Goal: Task Accomplishment & Management: Manage account settings

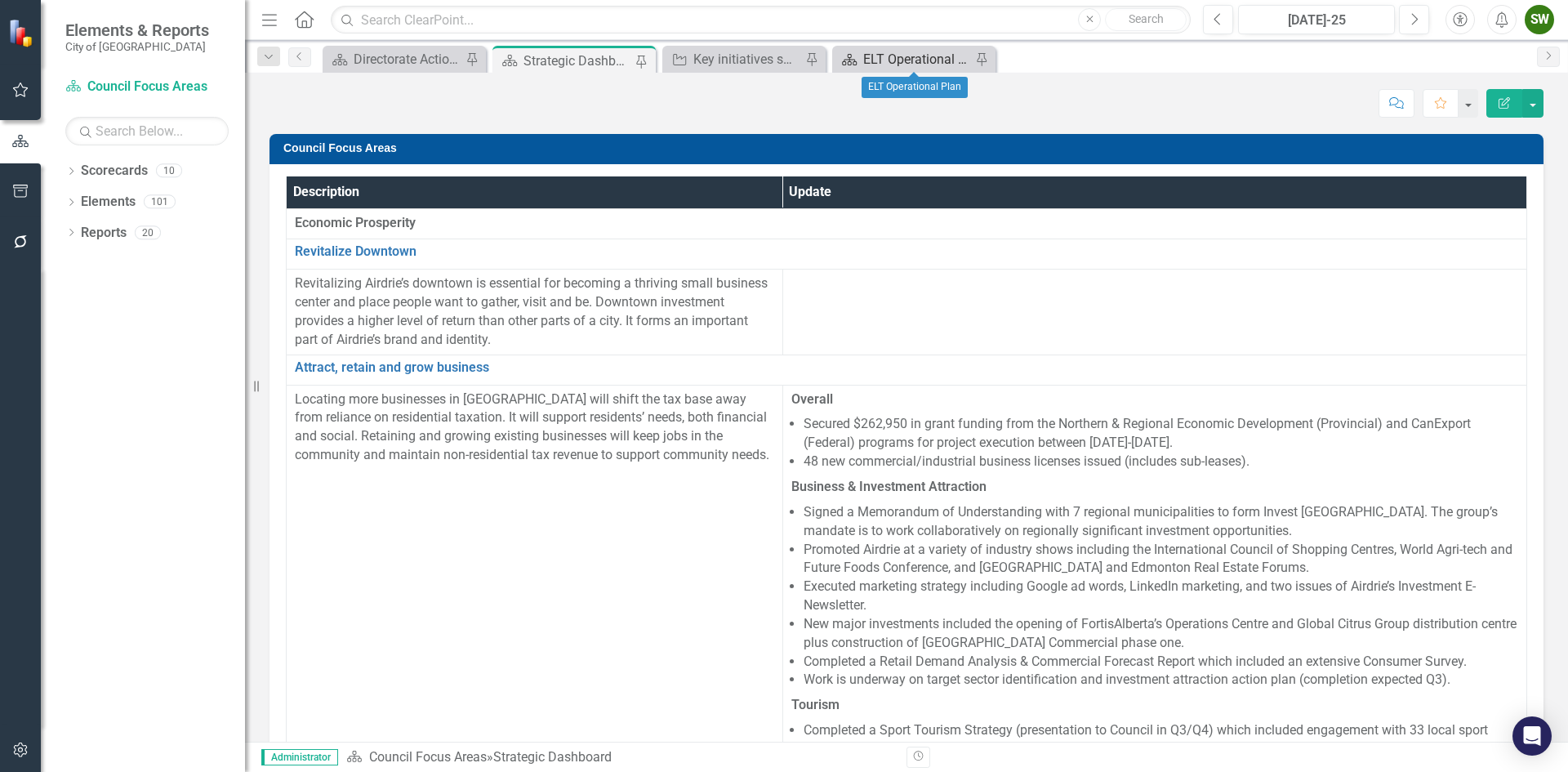
click at [929, 53] on div "ELT Operational Plan" at bounding box center [917, 59] width 108 height 20
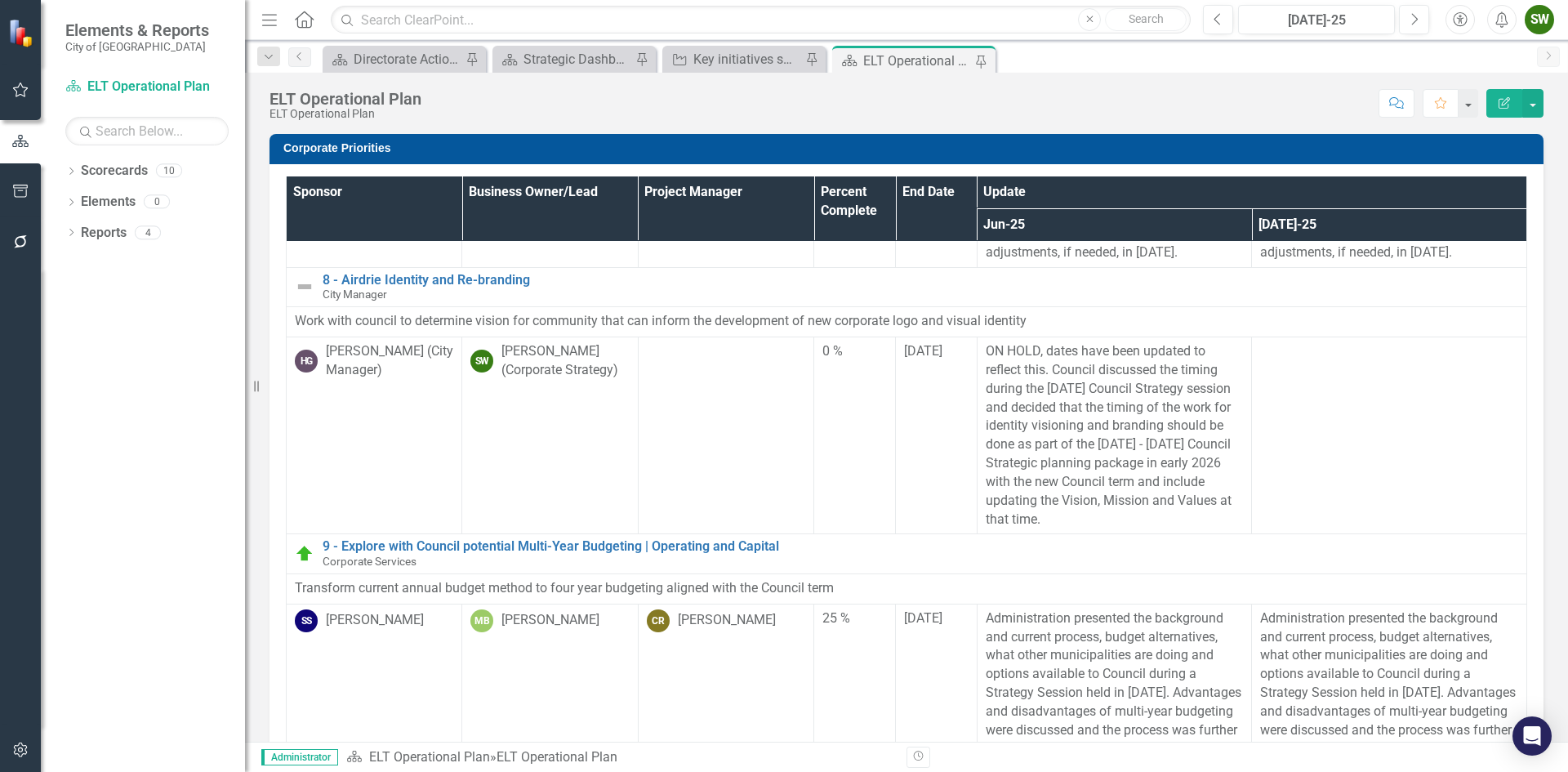
scroll to position [1389, 0]
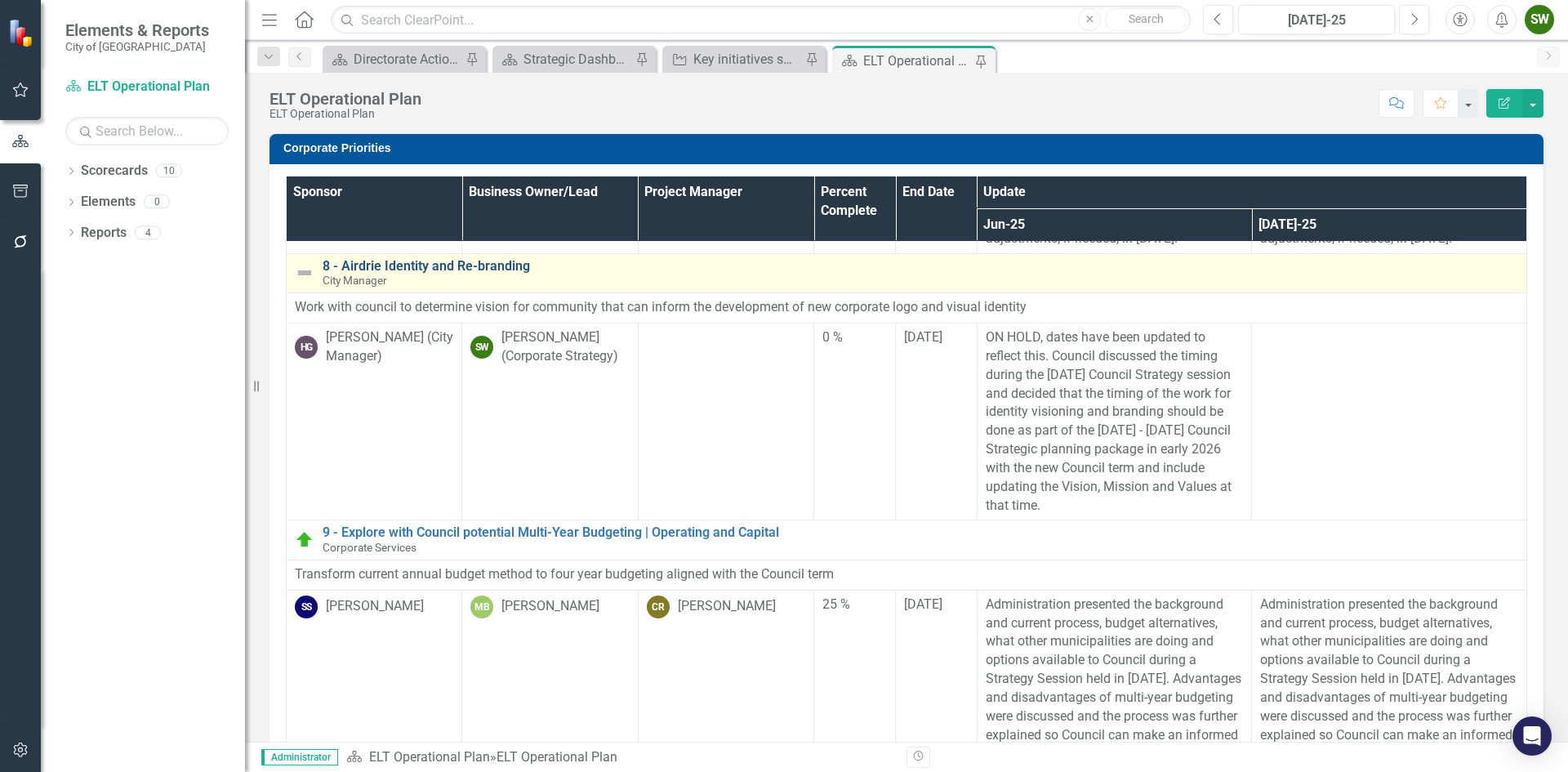
click at [422, 273] on link "8 - Airdrie Identity and Re-branding" at bounding box center [921, 266] width 1196 height 15
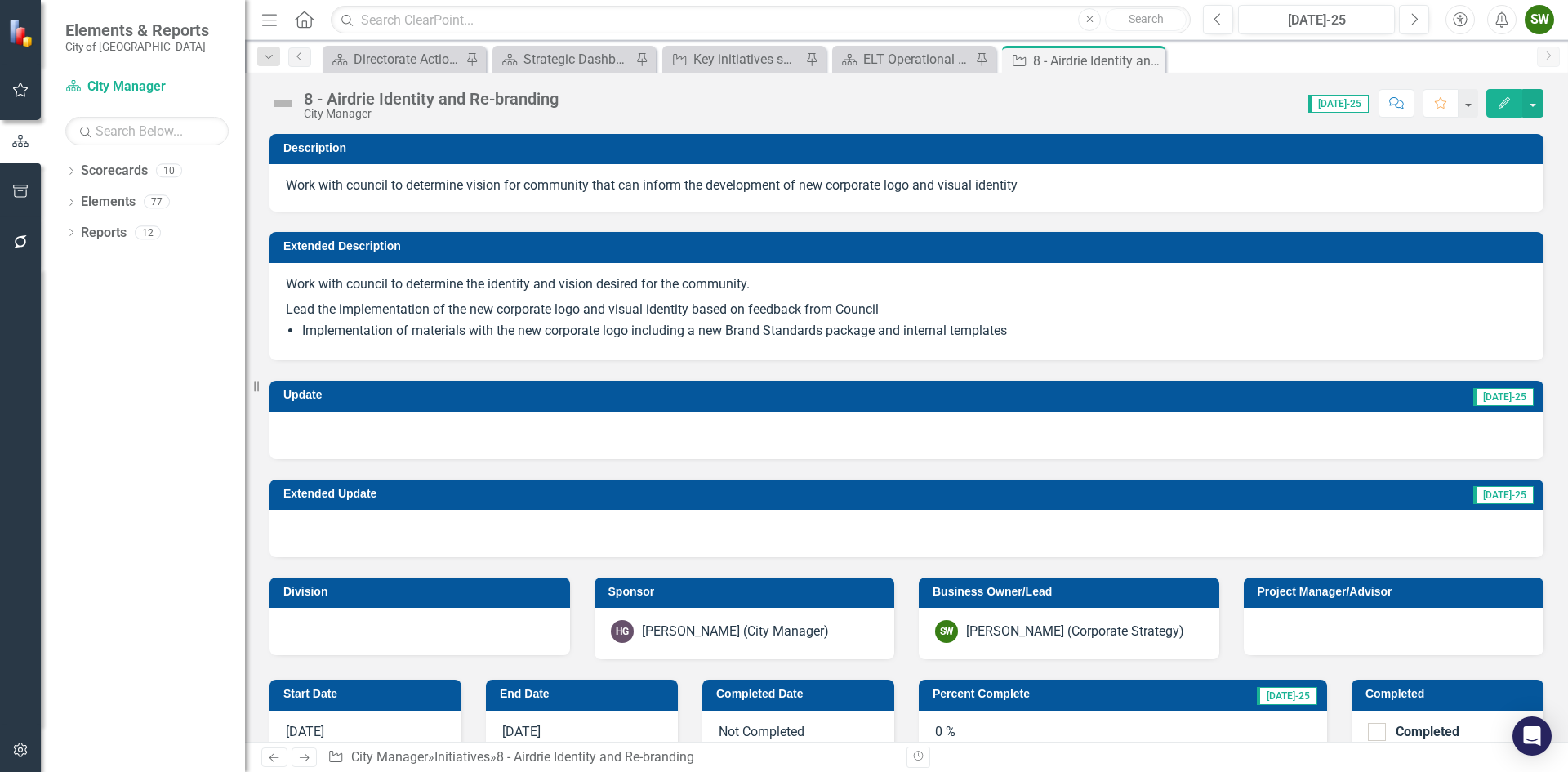
click at [627, 435] on div at bounding box center [907, 435] width 1274 height 47
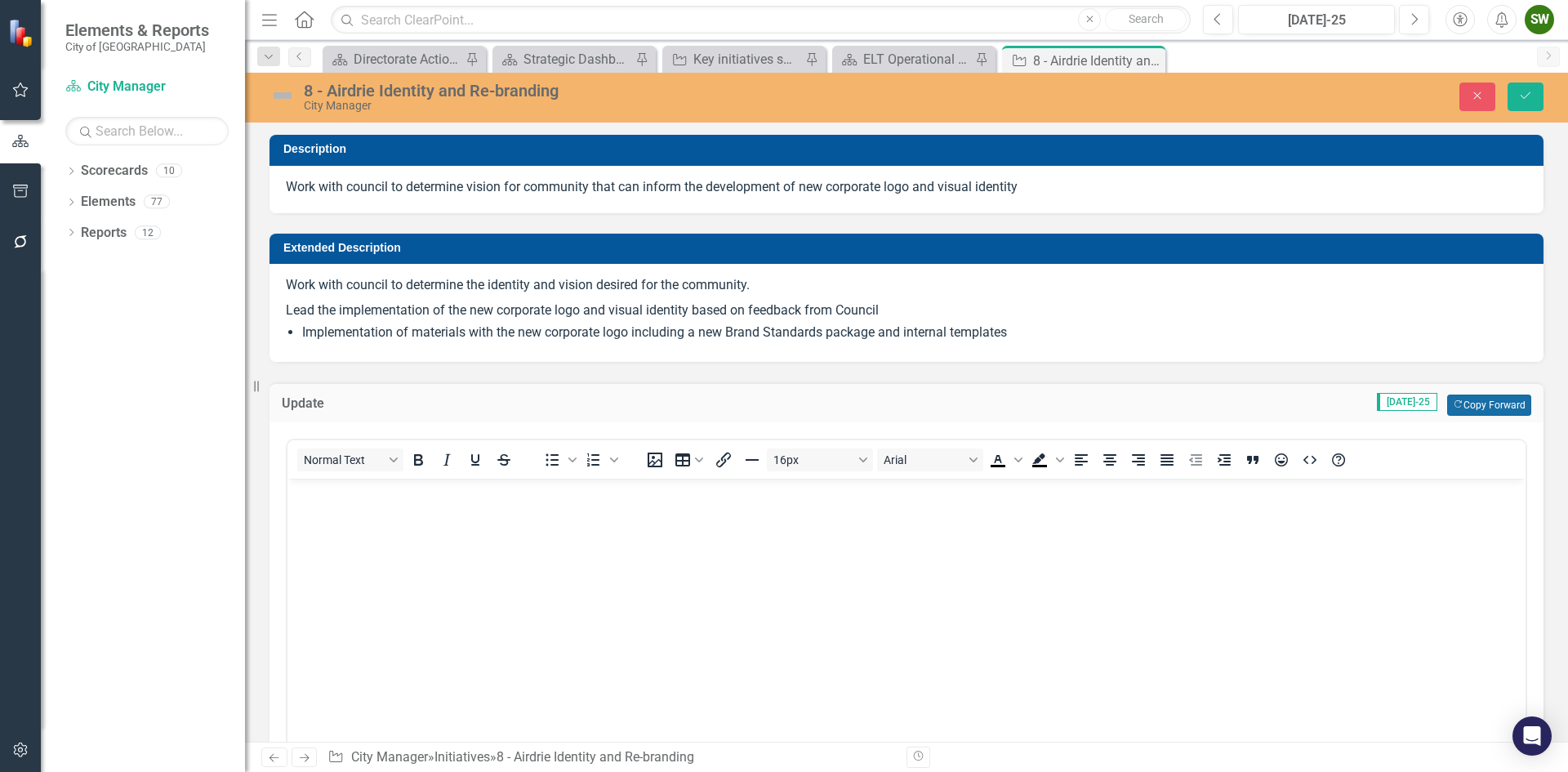
click at [1473, 404] on button "Copy Forward Copy Forward" at bounding box center [1489, 405] width 85 height 21
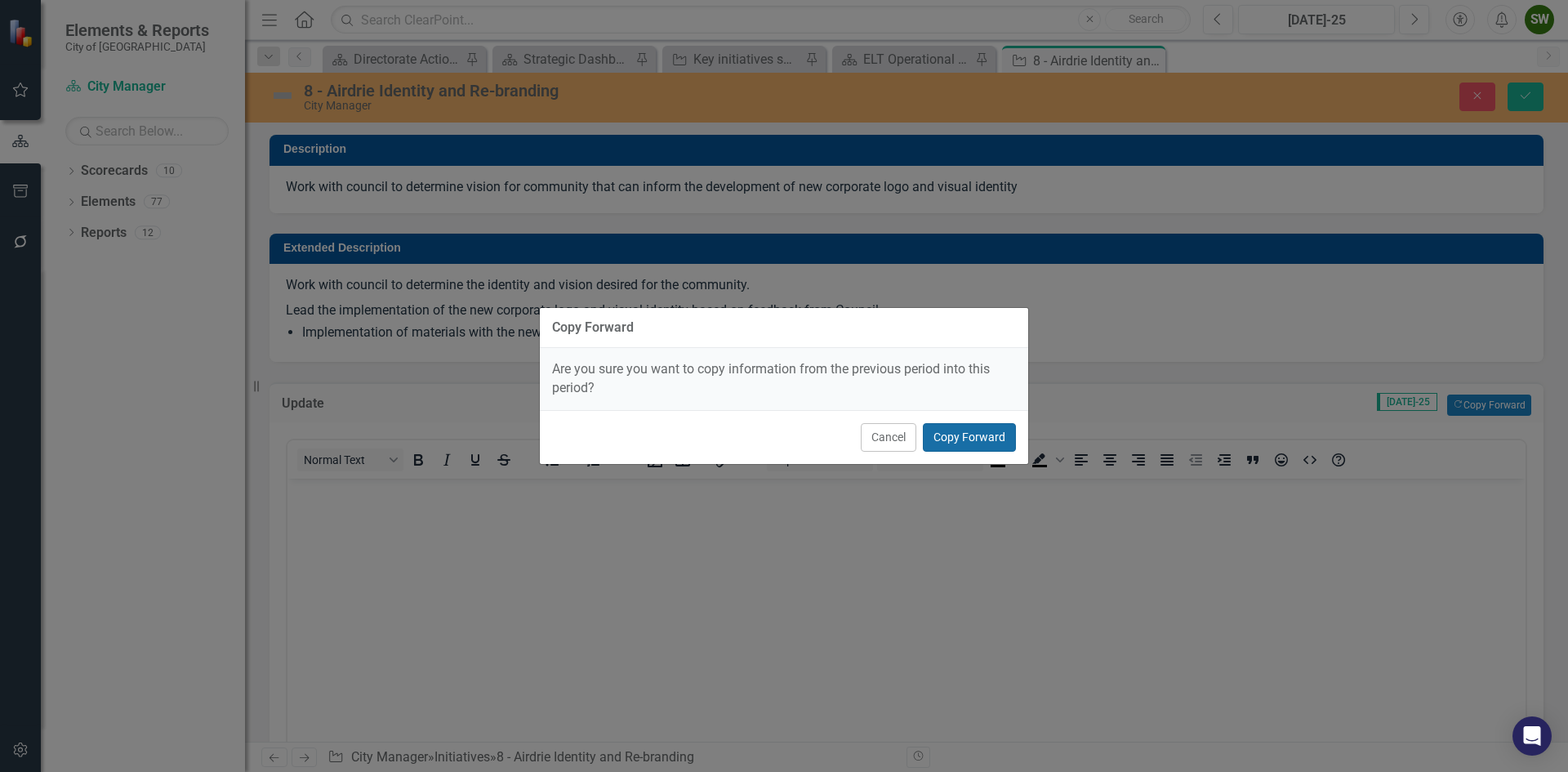
click at [948, 439] on button "Copy Forward" at bounding box center [969, 437] width 93 height 28
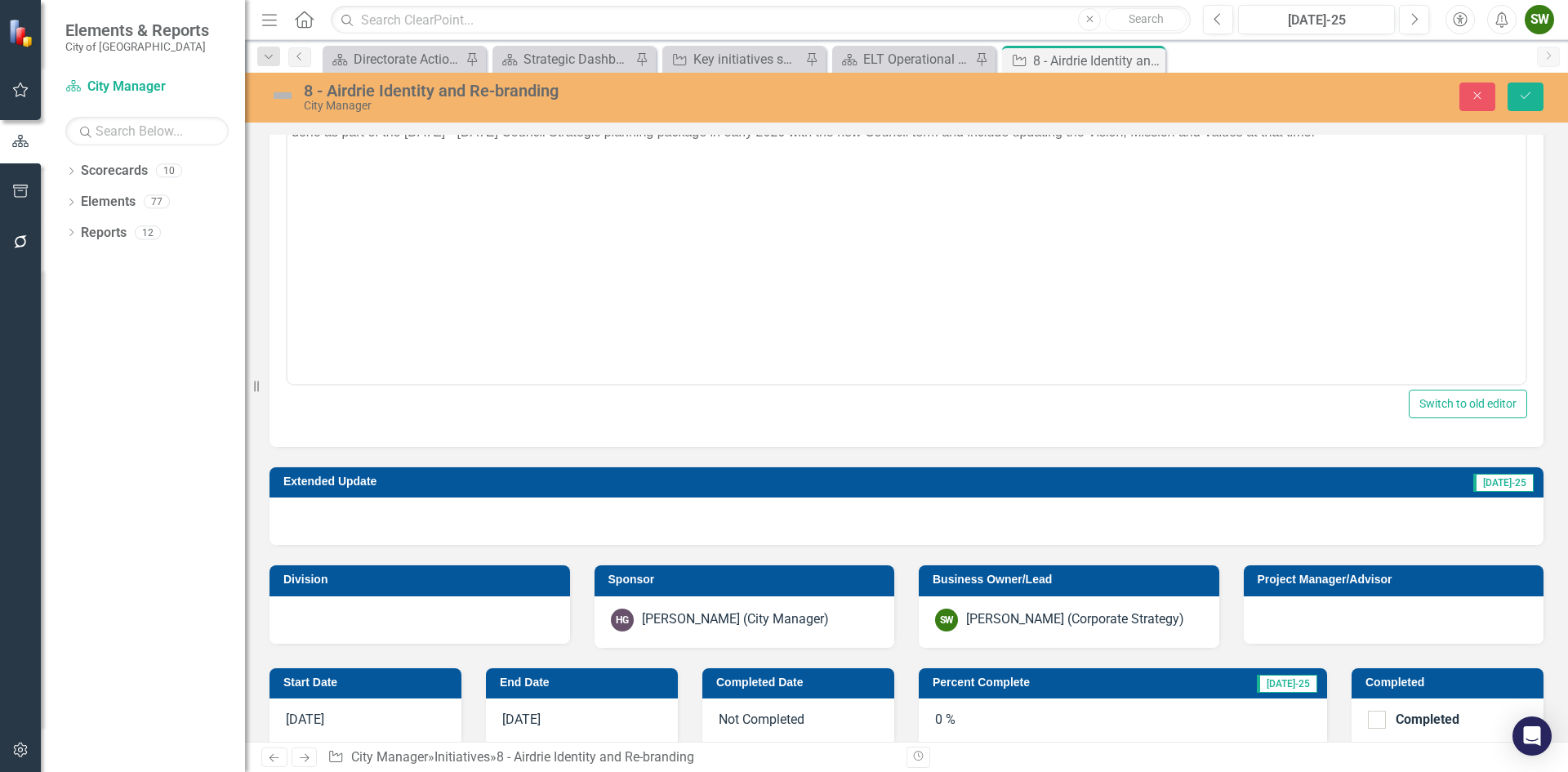
scroll to position [409, 0]
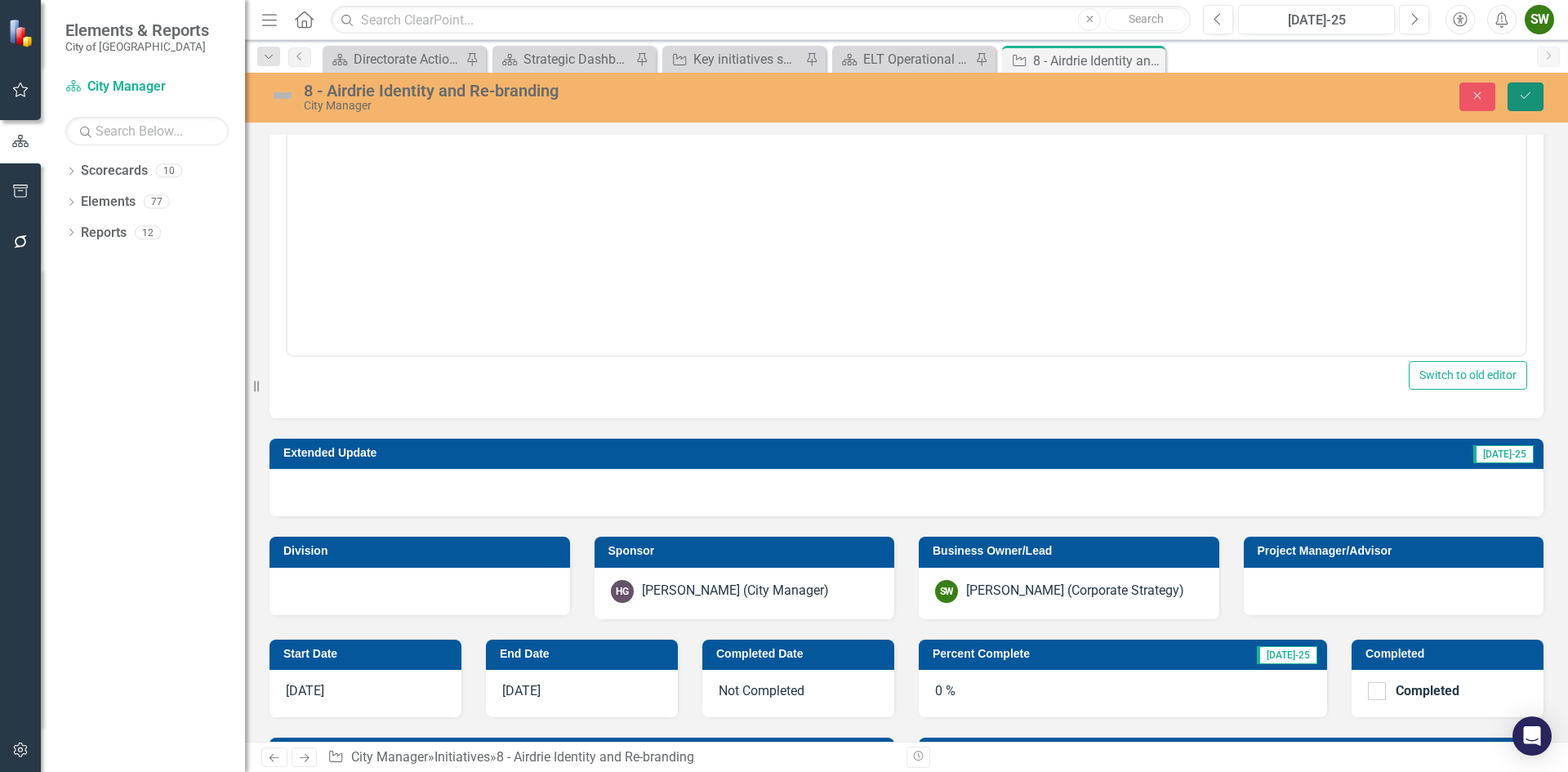
click at [1522, 94] on icon "Save" at bounding box center [1525, 95] width 15 height 12
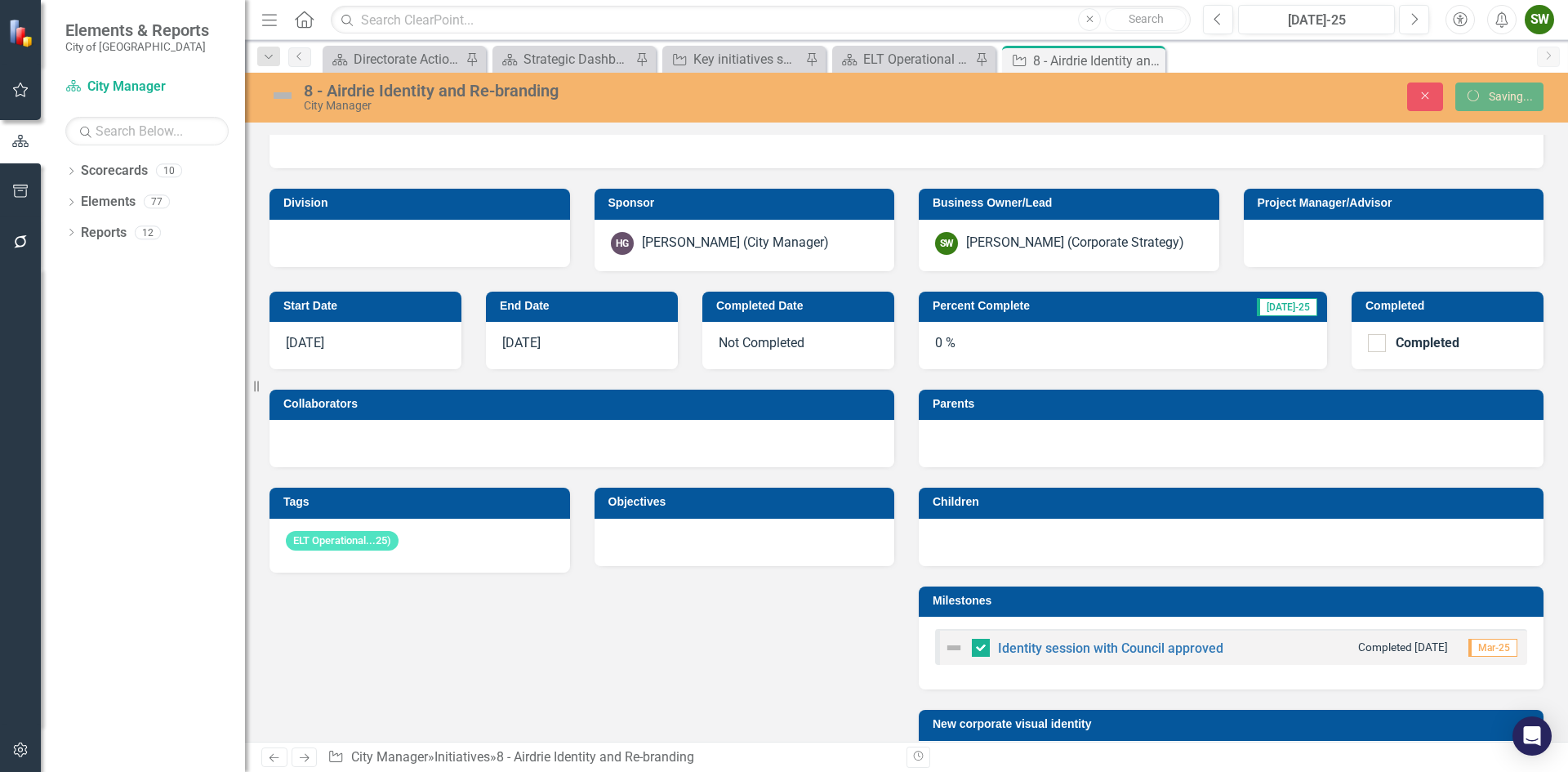
scroll to position [0, 0]
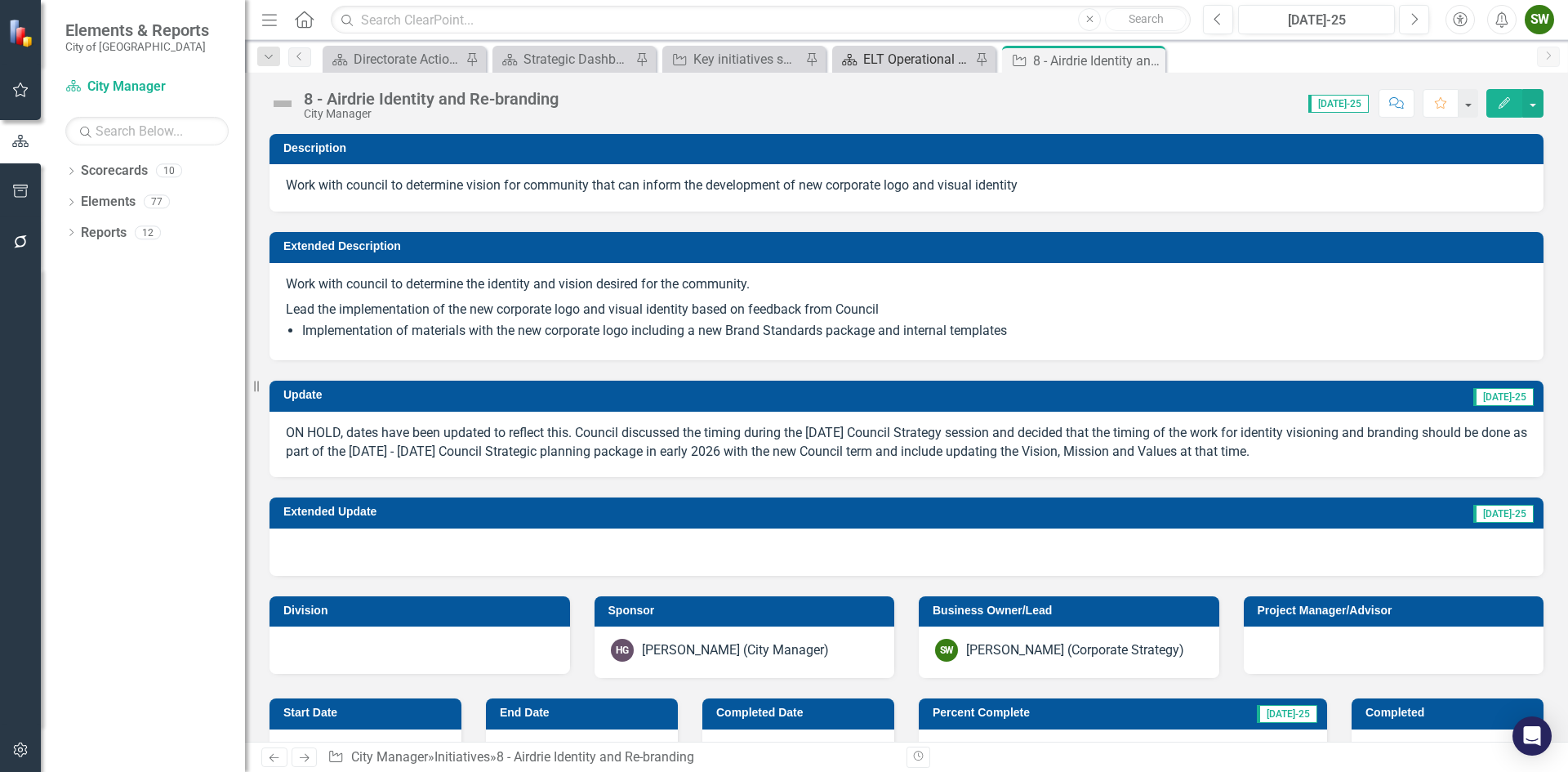
click at [908, 54] on div "ELT Operational Plan" at bounding box center [917, 59] width 108 height 20
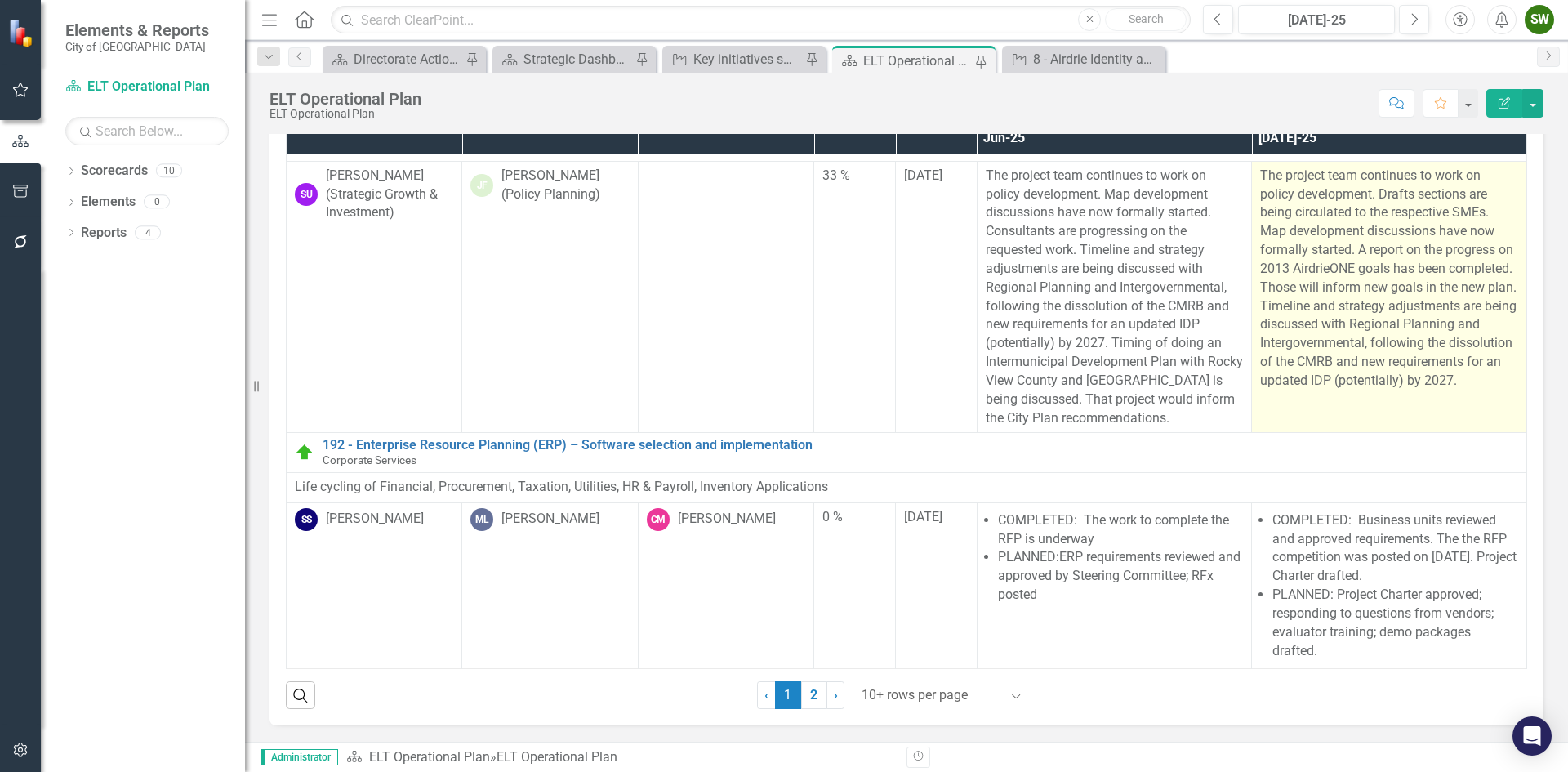
scroll to position [2111, 0]
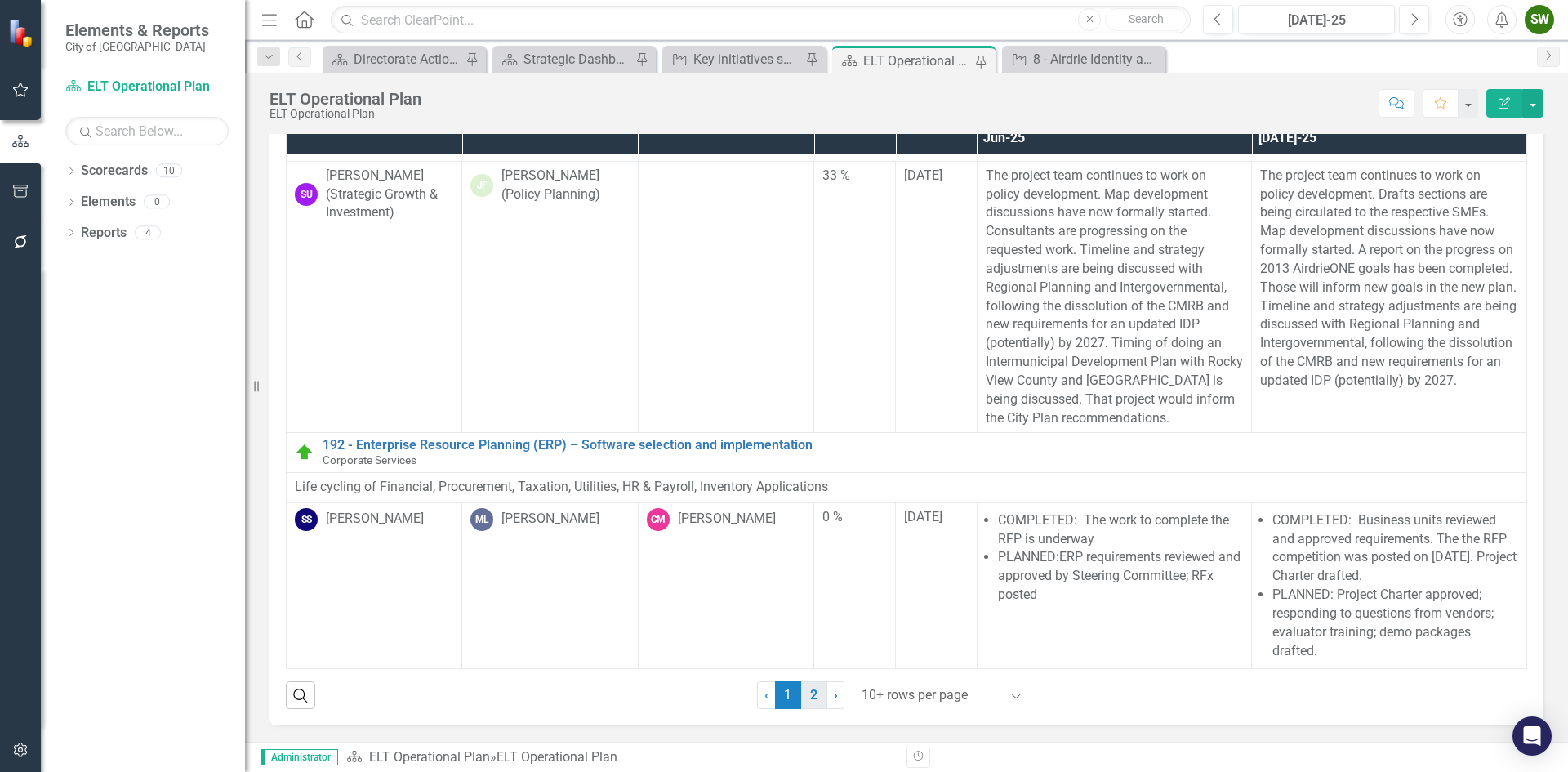
click at [809, 697] on link "2" at bounding box center [813, 695] width 26 height 28
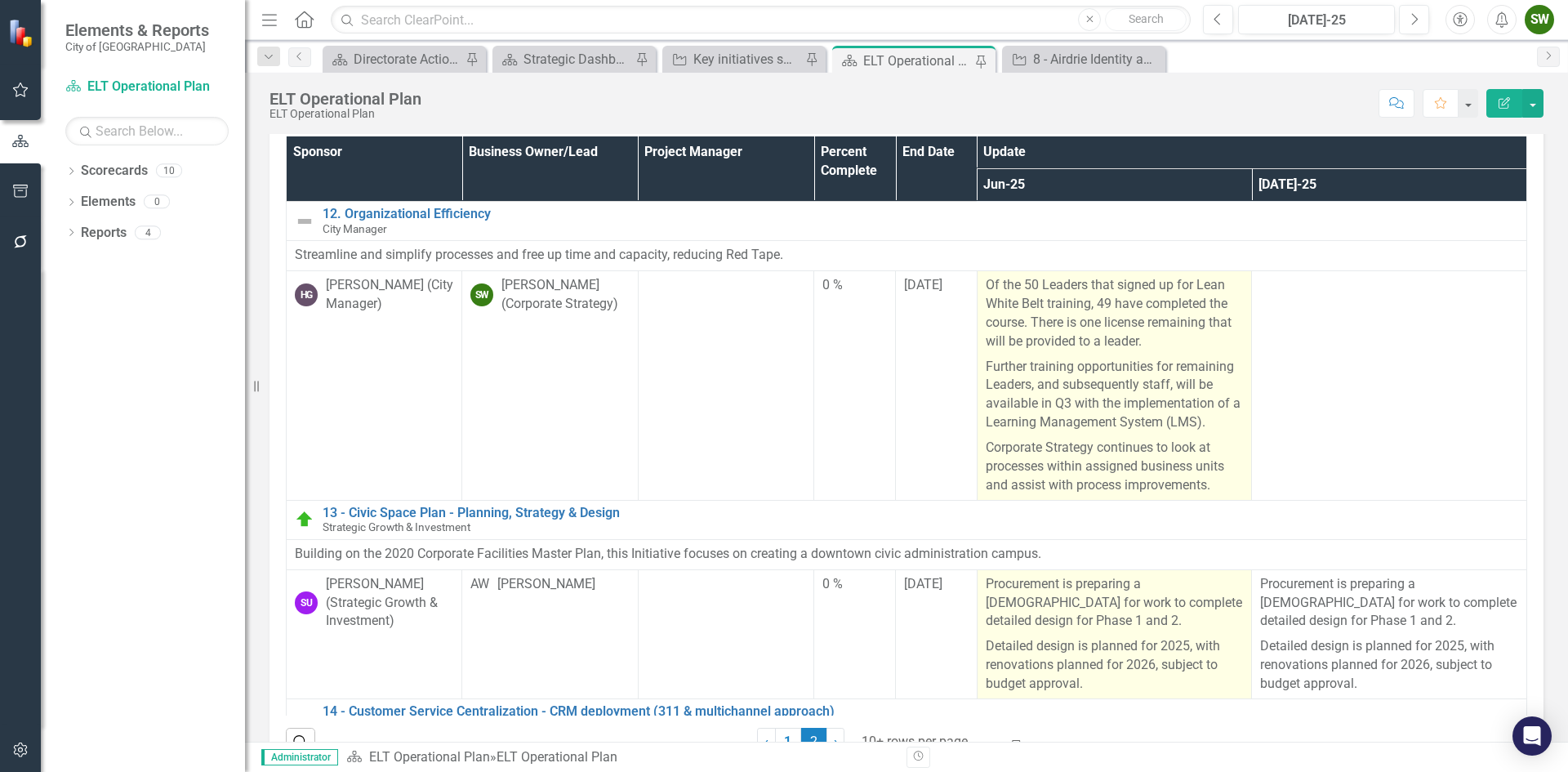
scroll to position [0, 0]
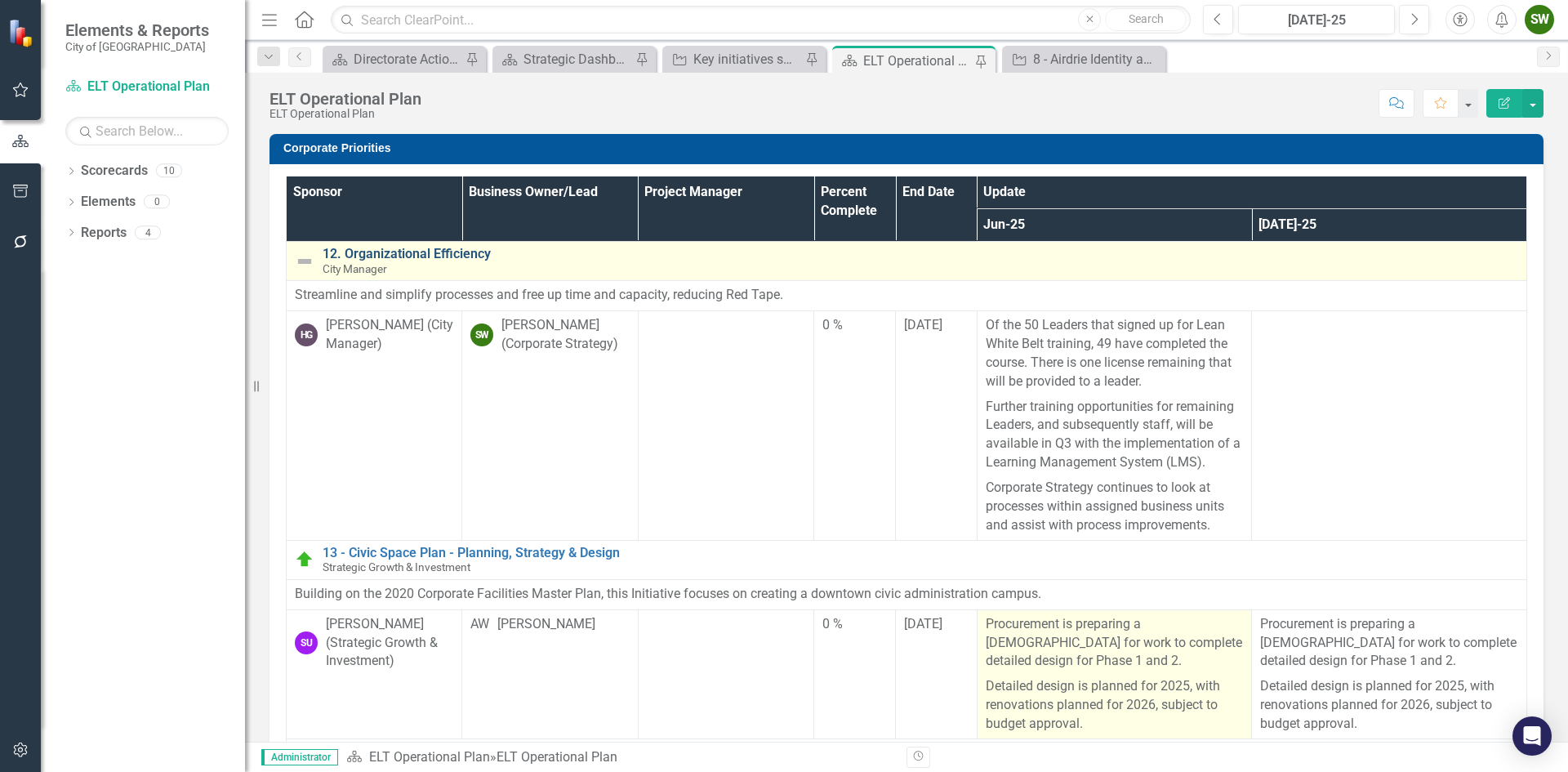
click at [410, 254] on link "12. Organizational Efficiency" at bounding box center [921, 254] width 1196 height 15
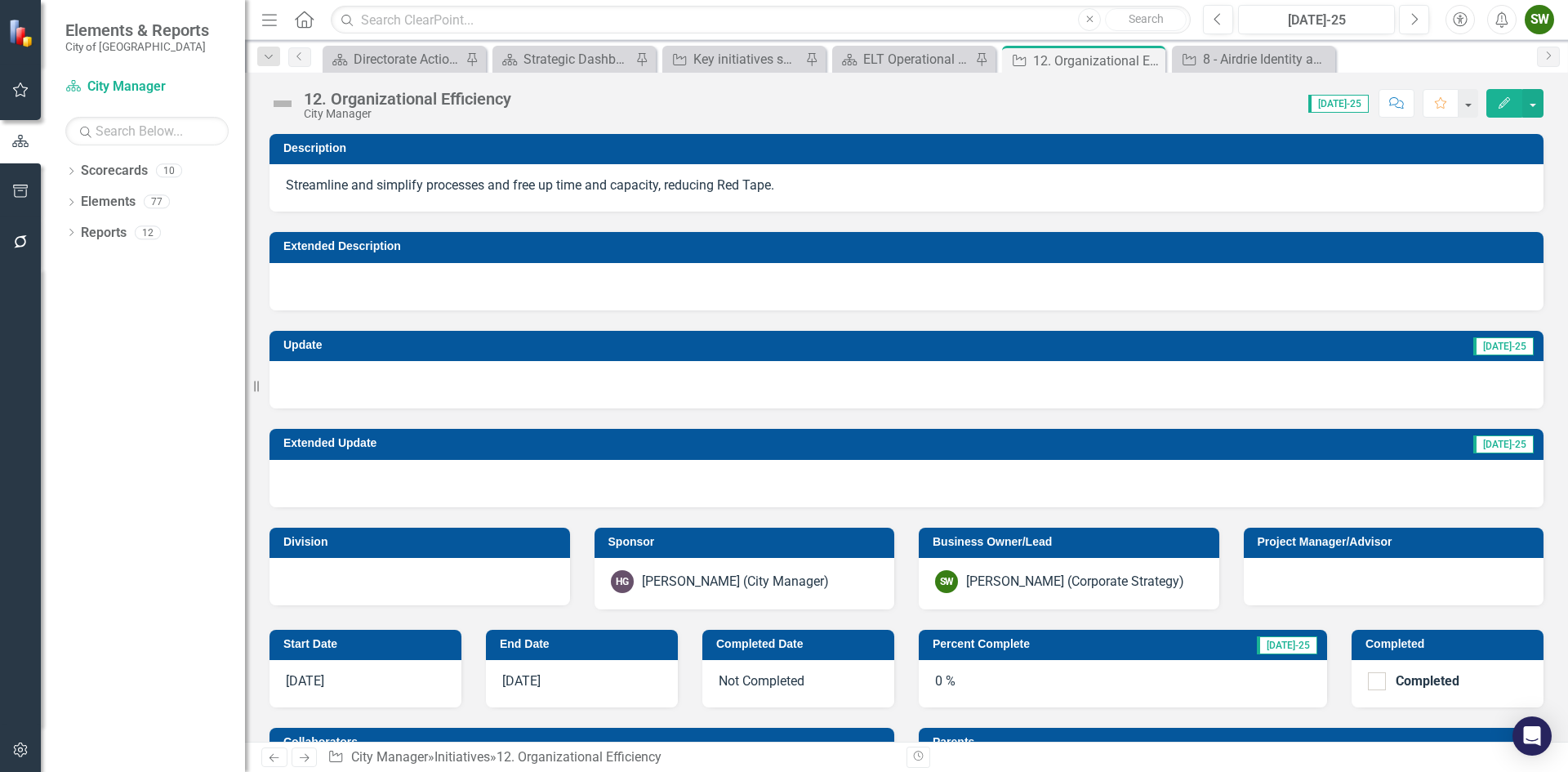
click at [1226, 375] on div at bounding box center [907, 385] width 1274 height 47
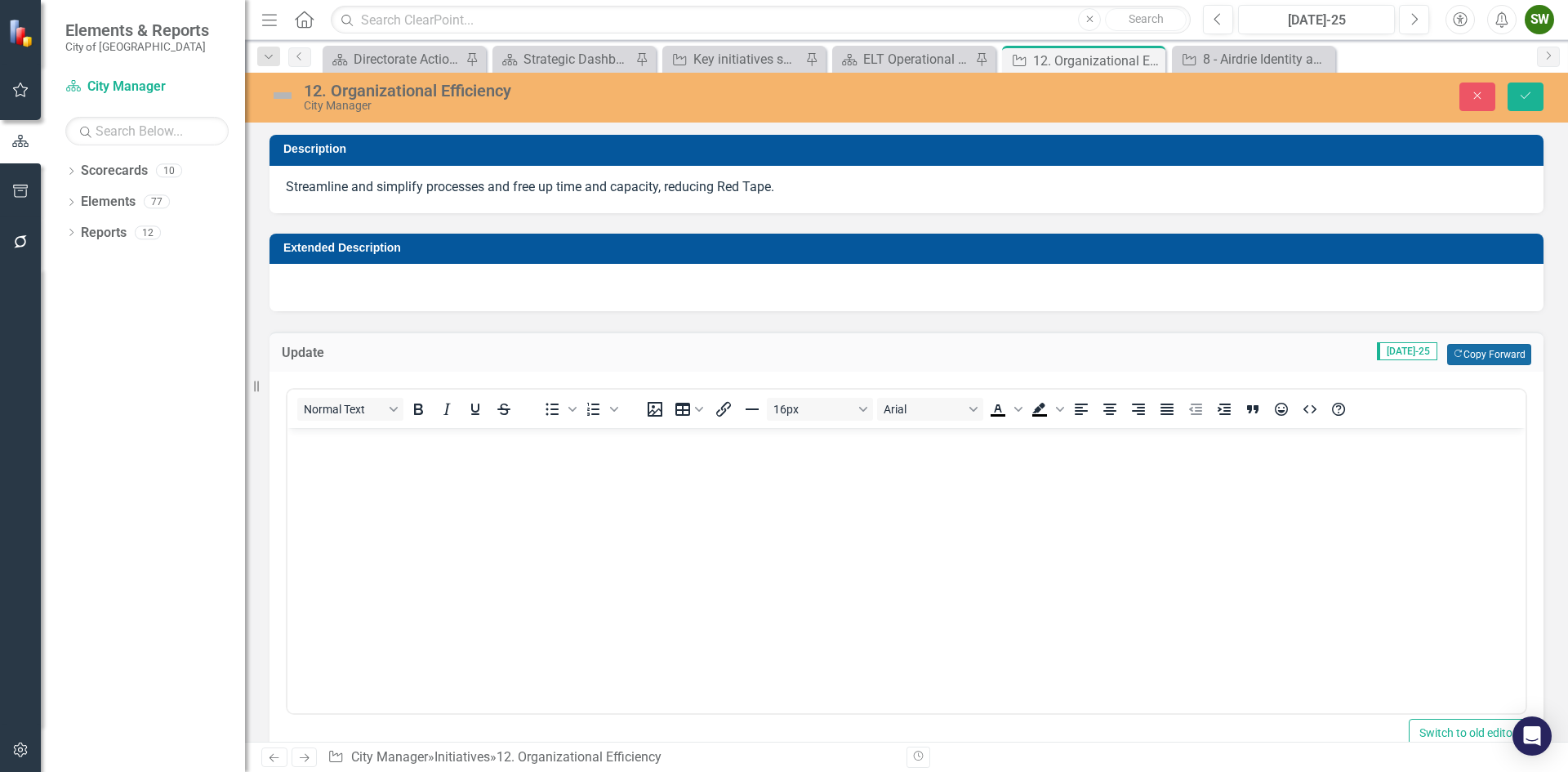
click at [1471, 353] on button "Copy Forward Copy Forward" at bounding box center [1489, 354] width 85 height 21
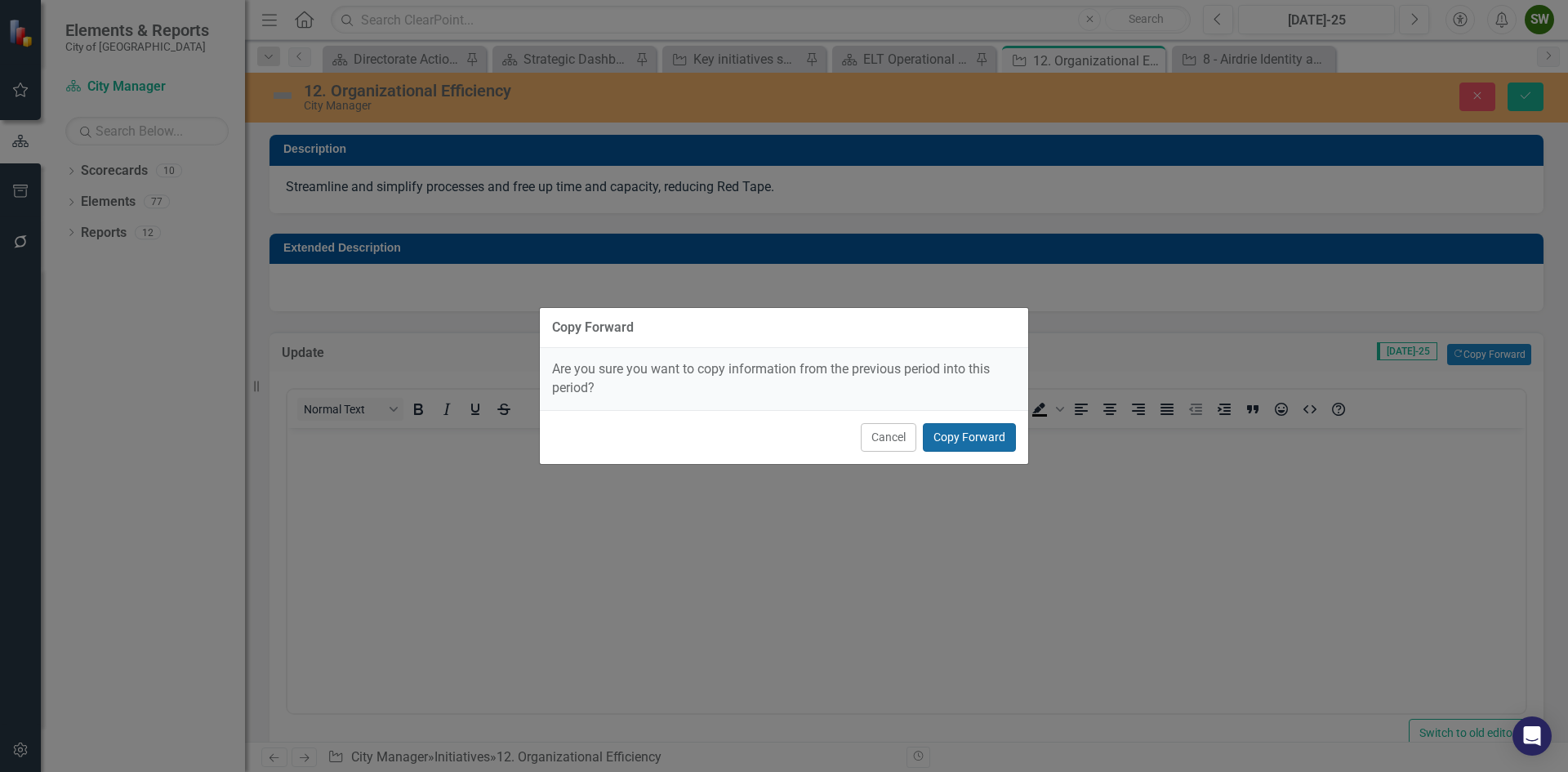
click at [982, 434] on button "Copy Forward" at bounding box center [969, 437] width 93 height 28
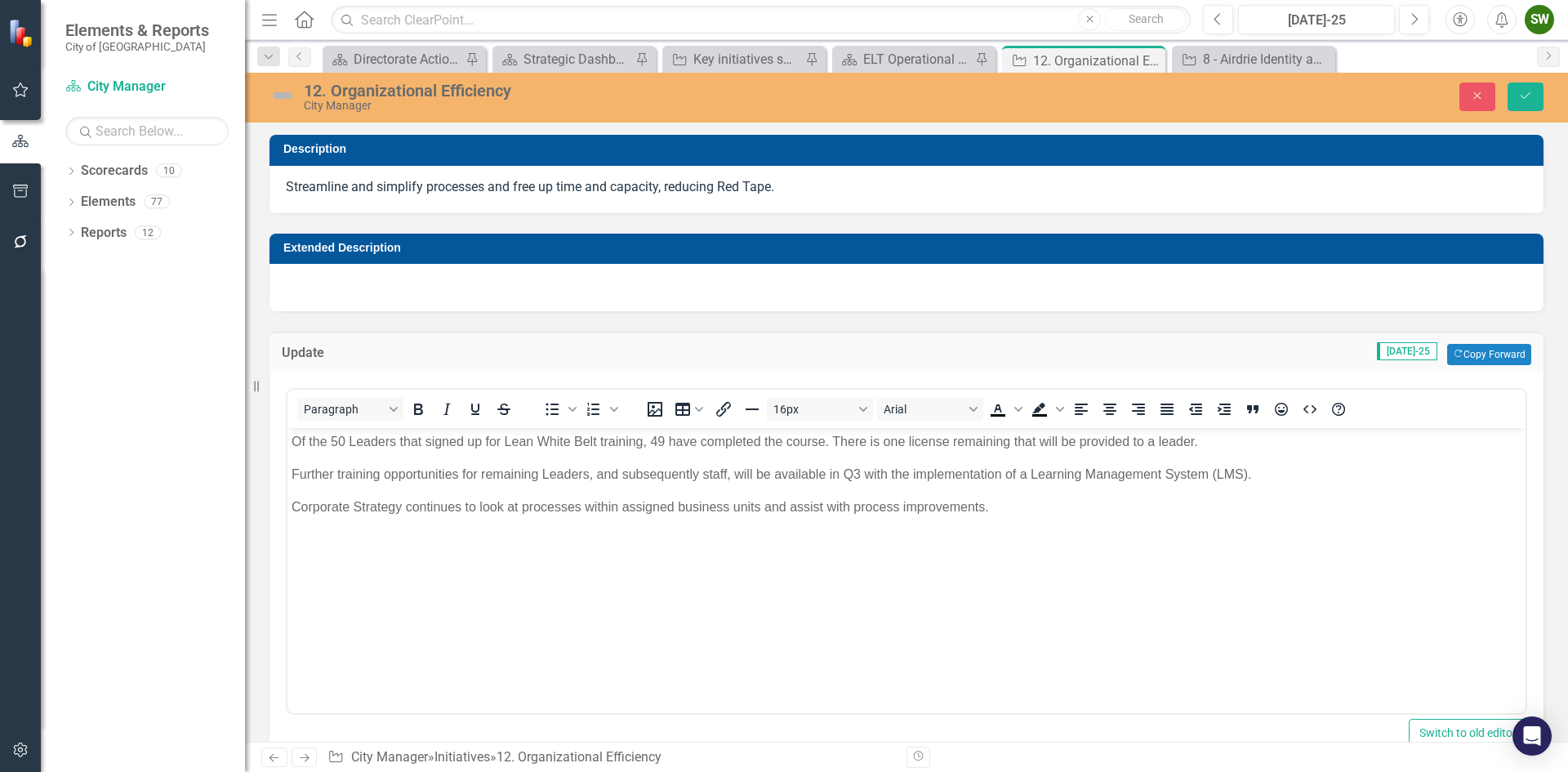
click at [1025, 510] on p "Corporate Strategy continues to look at processes within assigned business unit…" at bounding box center [907, 508] width 1230 height 20
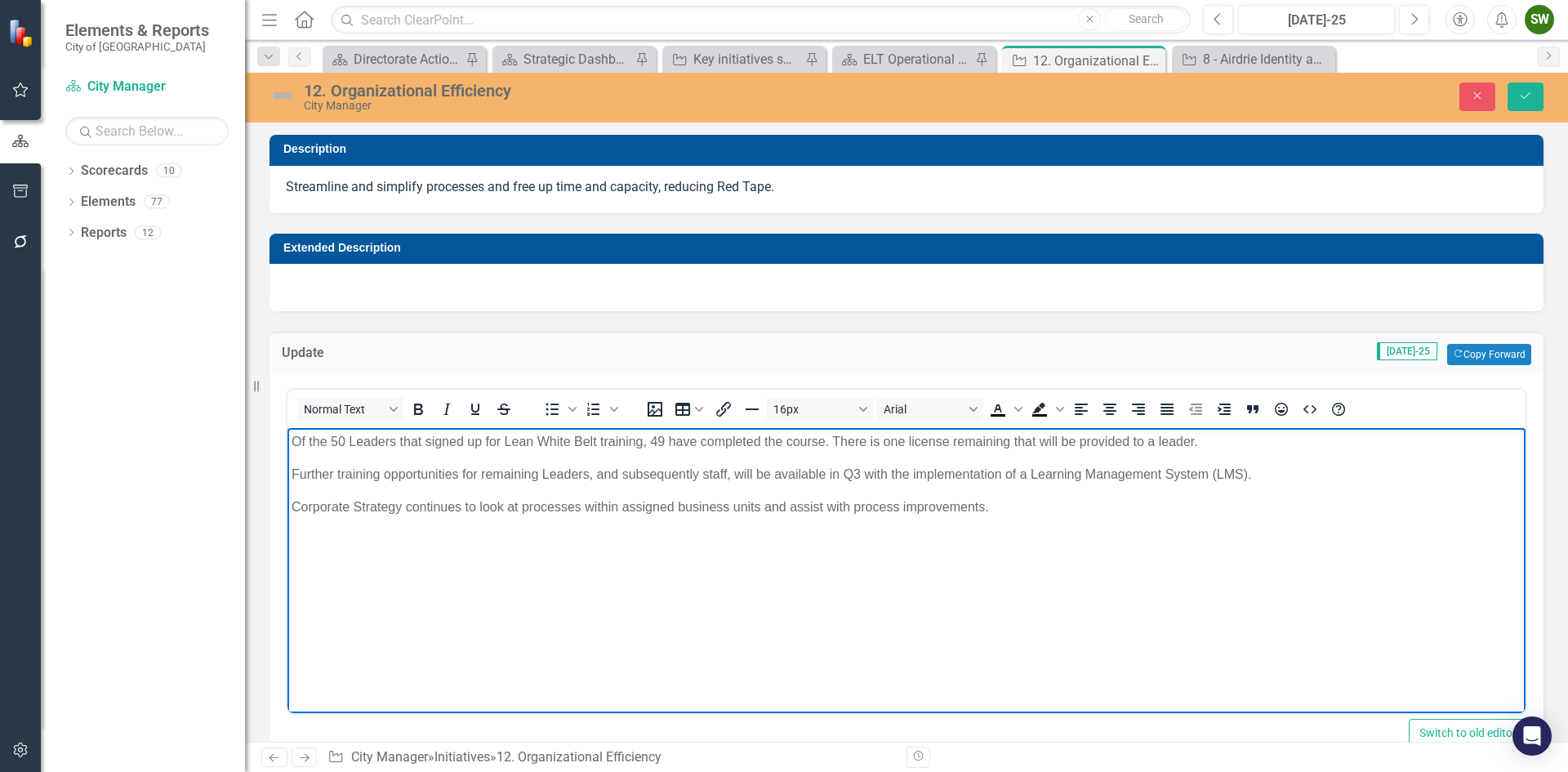
click at [860, 475] on p "Further training opportunities for remaining Leaders, and subsequently staff, w…" at bounding box center [907, 475] width 1230 height 20
click at [1073, 506] on p "Corporate Strategy continues to look at processes within assigned business unit…" at bounding box center [907, 508] width 1230 height 20
click at [1522, 97] on icon "Save" at bounding box center [1525, 95] width 15 height 12
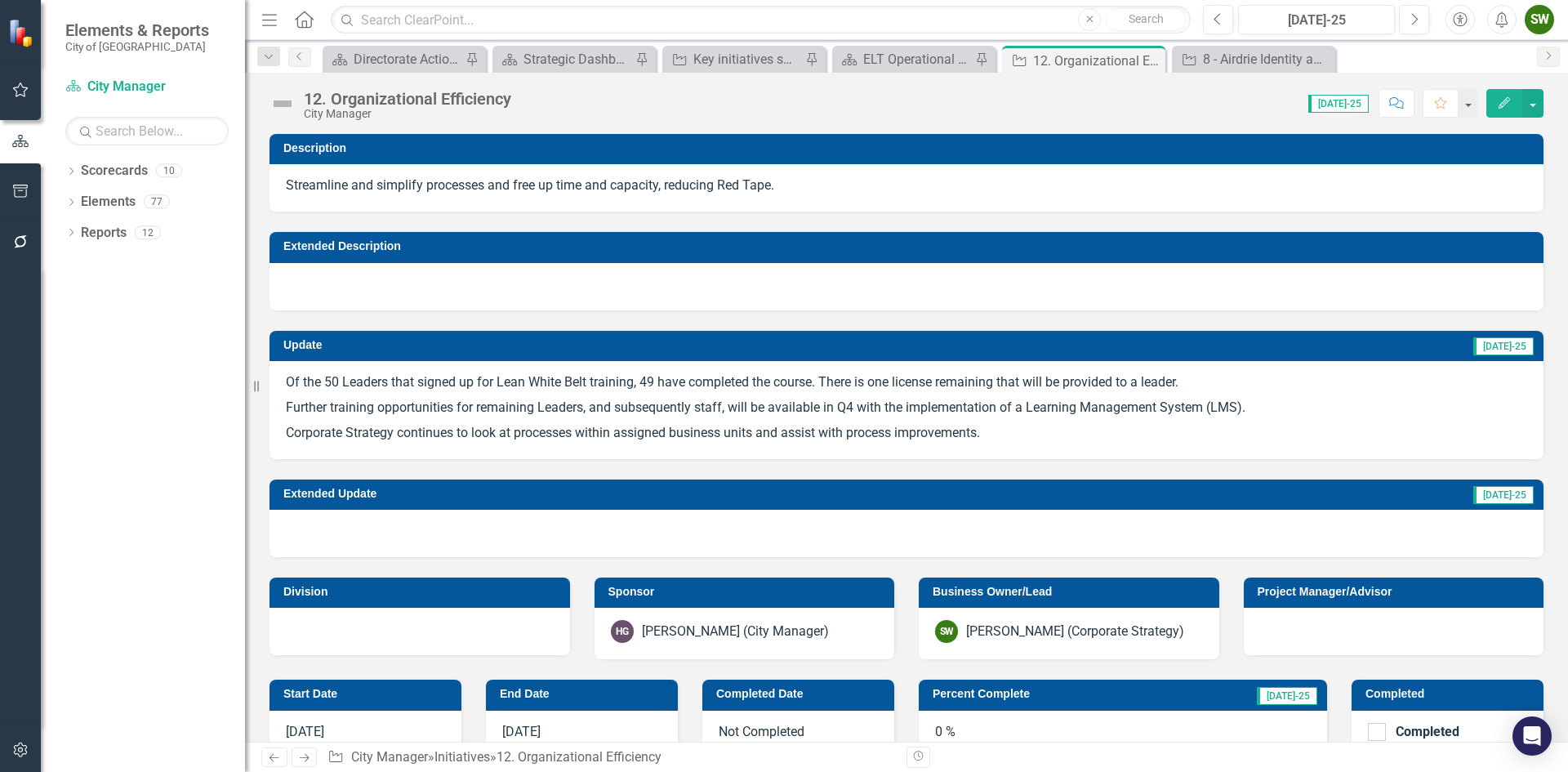
click at [285, 103] on img at bounding box center [282, 103] width 26 height 26
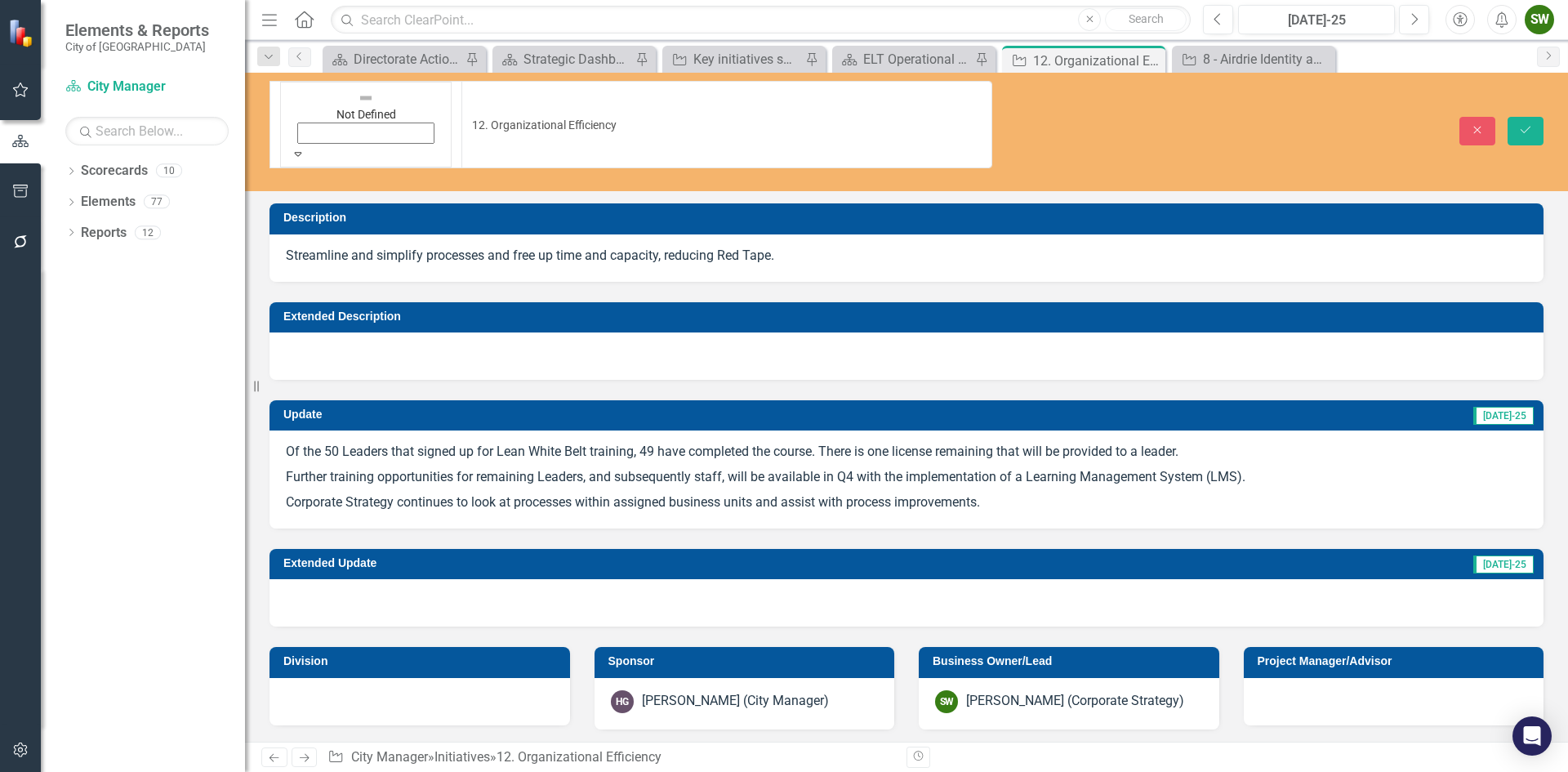
click at [303, 152] on icon at bounding box center [298, 154] width 7 height 4
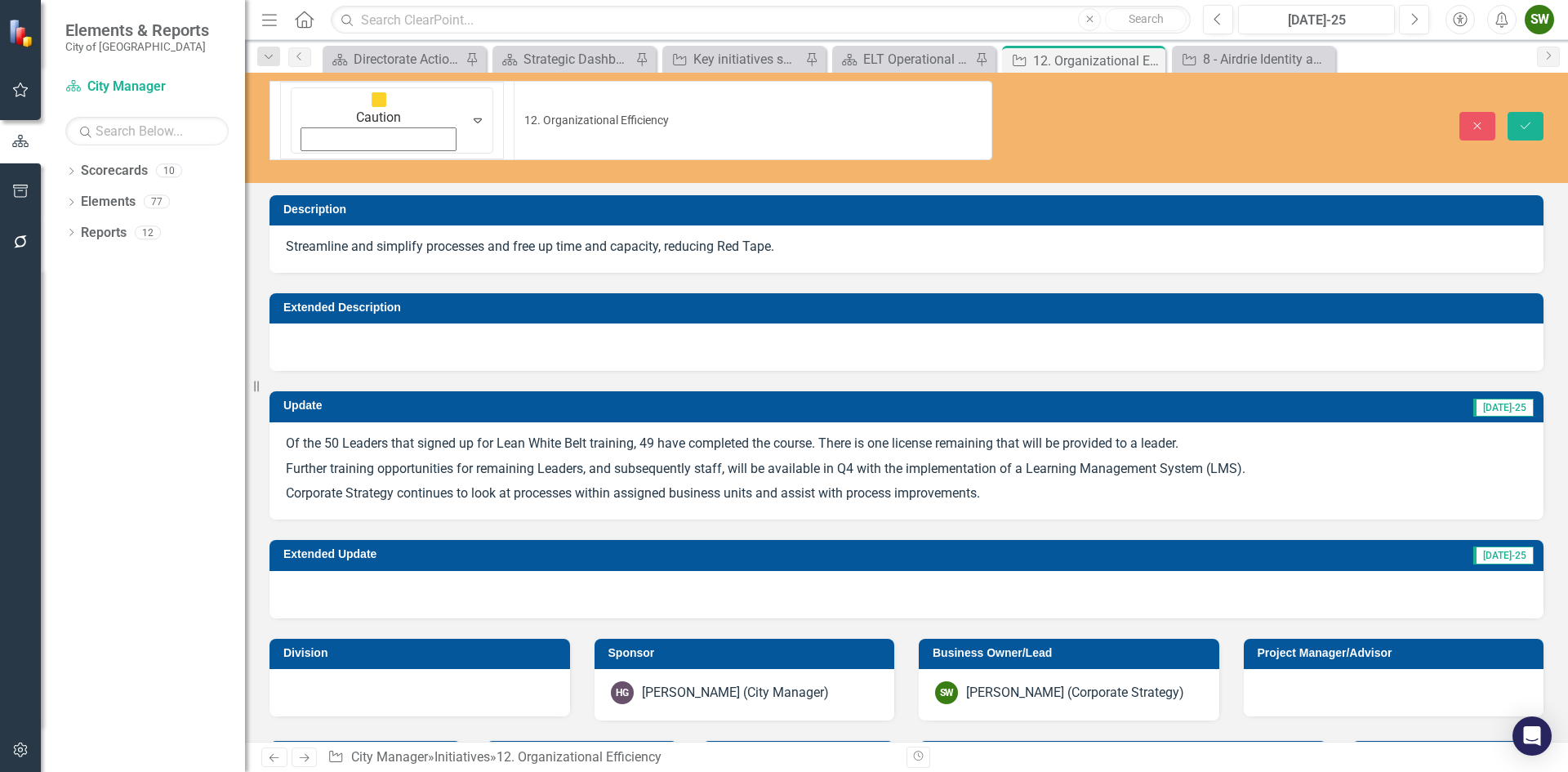
click at [1260, 457] on p "Further training opportunities for remaining Leaders, and subsequently staff, w…" at bounding box center [906, 469] width 1241 height 25
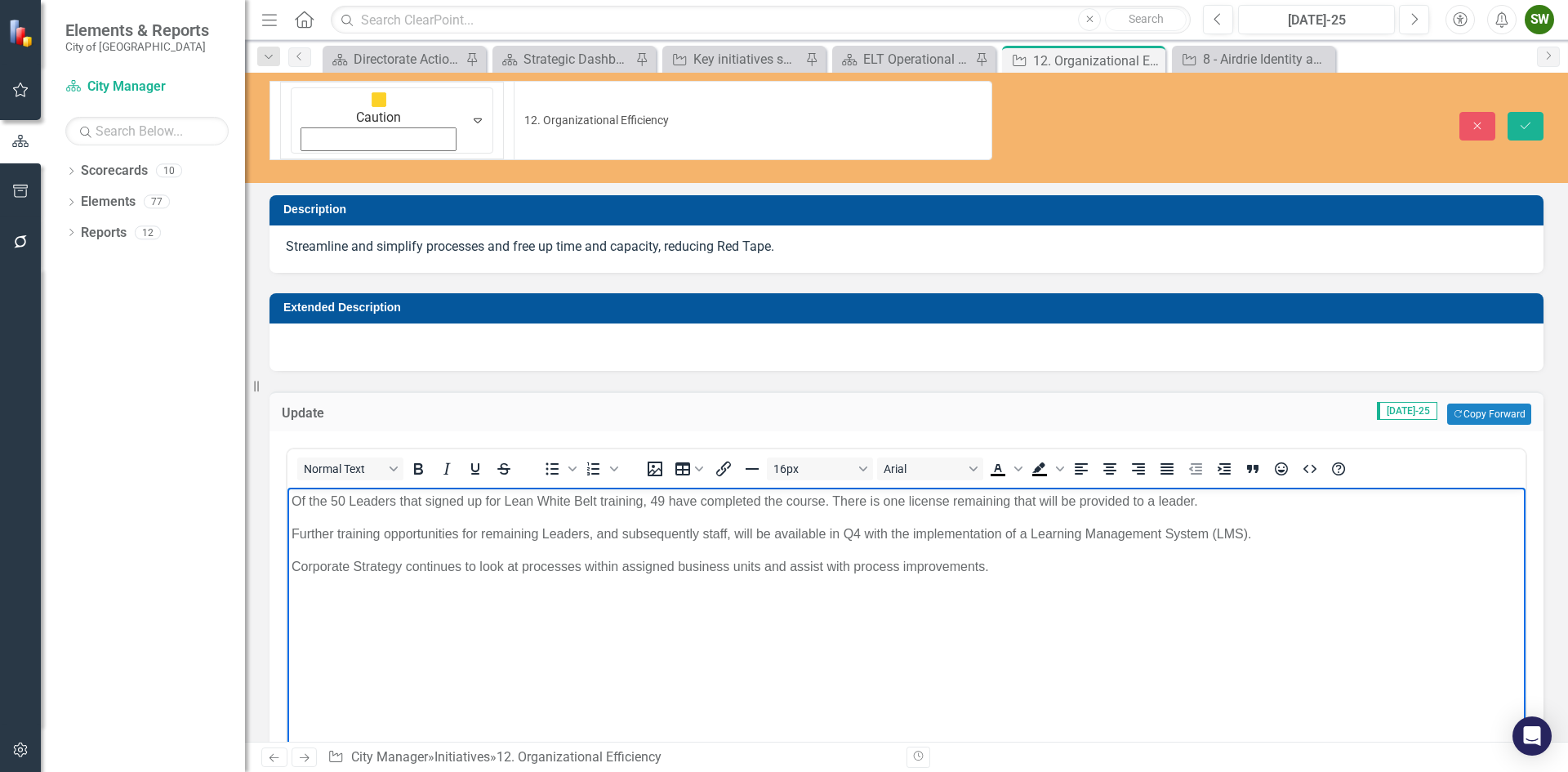
click at [1258, 535] on p "Further training opportunities for remaining Leaders, and subsequently staff, w…" at bounding box center [907, 534] width 1230 height 20
drag, startPoint x: 861, startPoint y: 532, endPoint x: 829, endPoint y: 534, distance: 32.1
click at [829, 534] on p "Further training opportunities for remaining Leaders, and subsequently staff, w…" at bounding box center [907, 534] width 1230 height 20
click at [1225, 534] on p "Further training opportunities for remaining Leaders, and subsequently staff, w…" at bounding box center [907, 534] width 1230 height 20
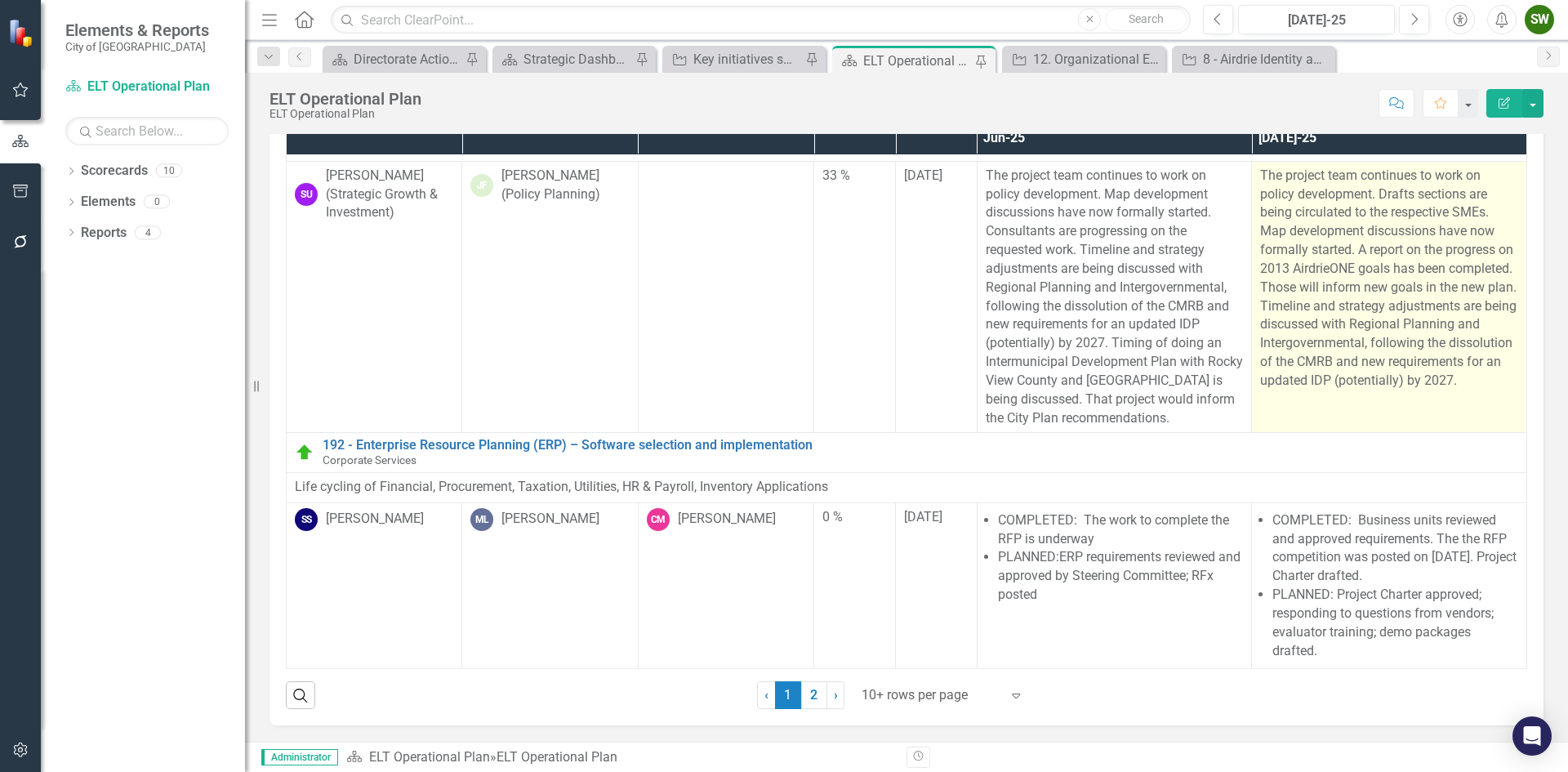
scroll to position [2111, 0]
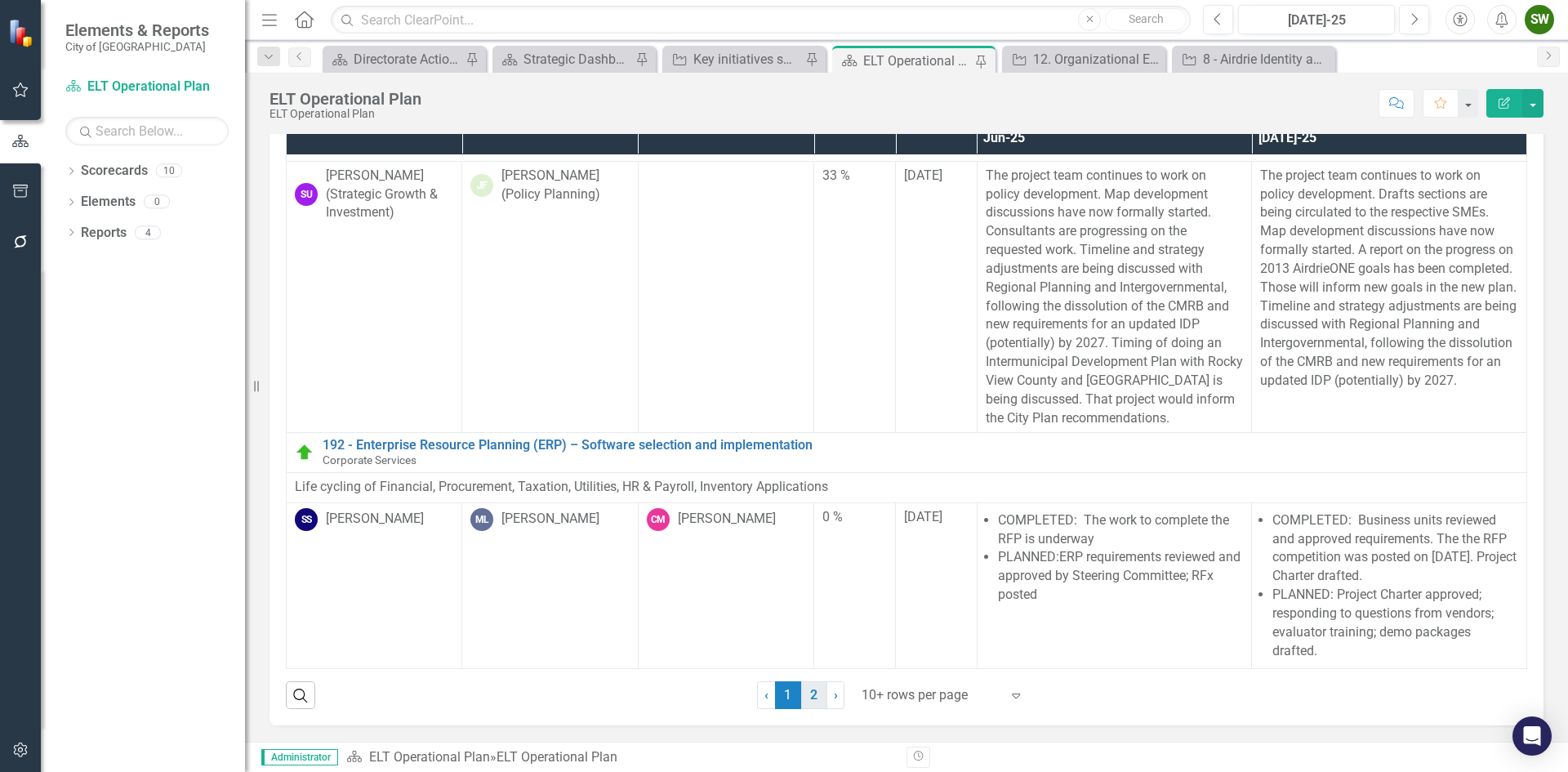
click at [809, 699] on link "2" at bounding box center [813, 695] width 26 height 28
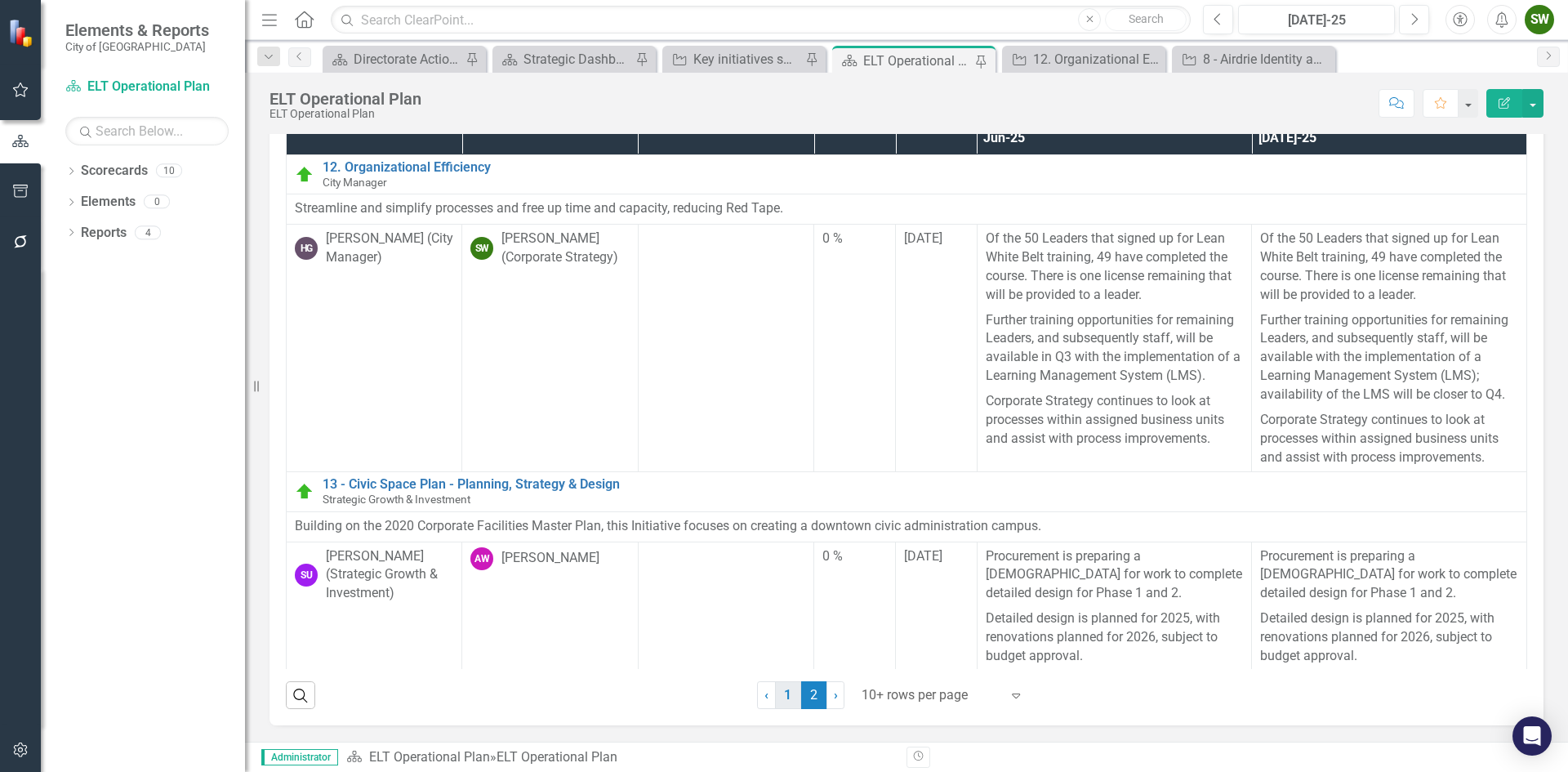
click at [780, 695] on link "1" at bounding box center [788, 695] width 26 height 28
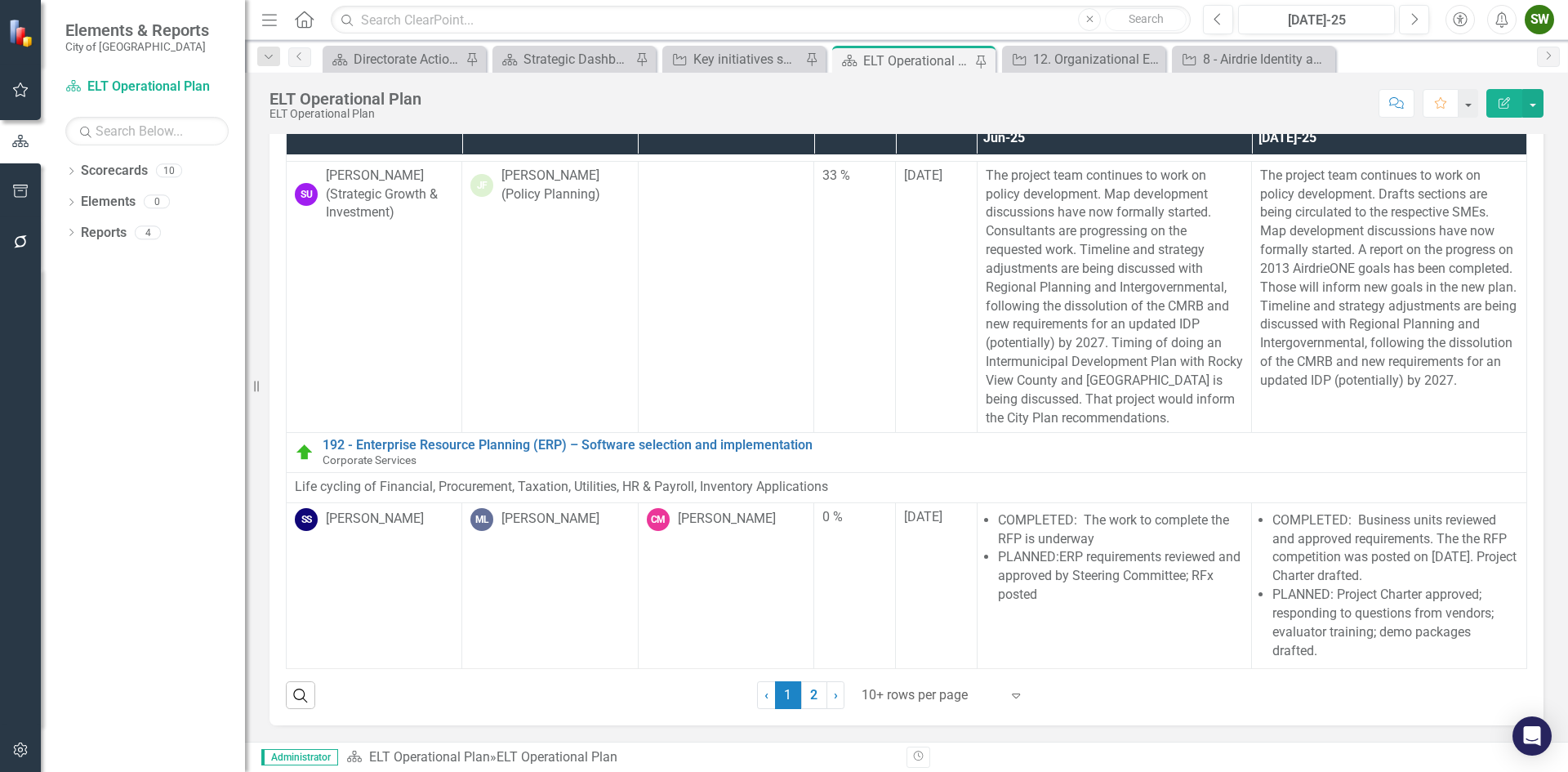
scroll to position [2111, 0]
click at [809, 691] on link "2" at bounding box center [813, 695] width 26 height 28
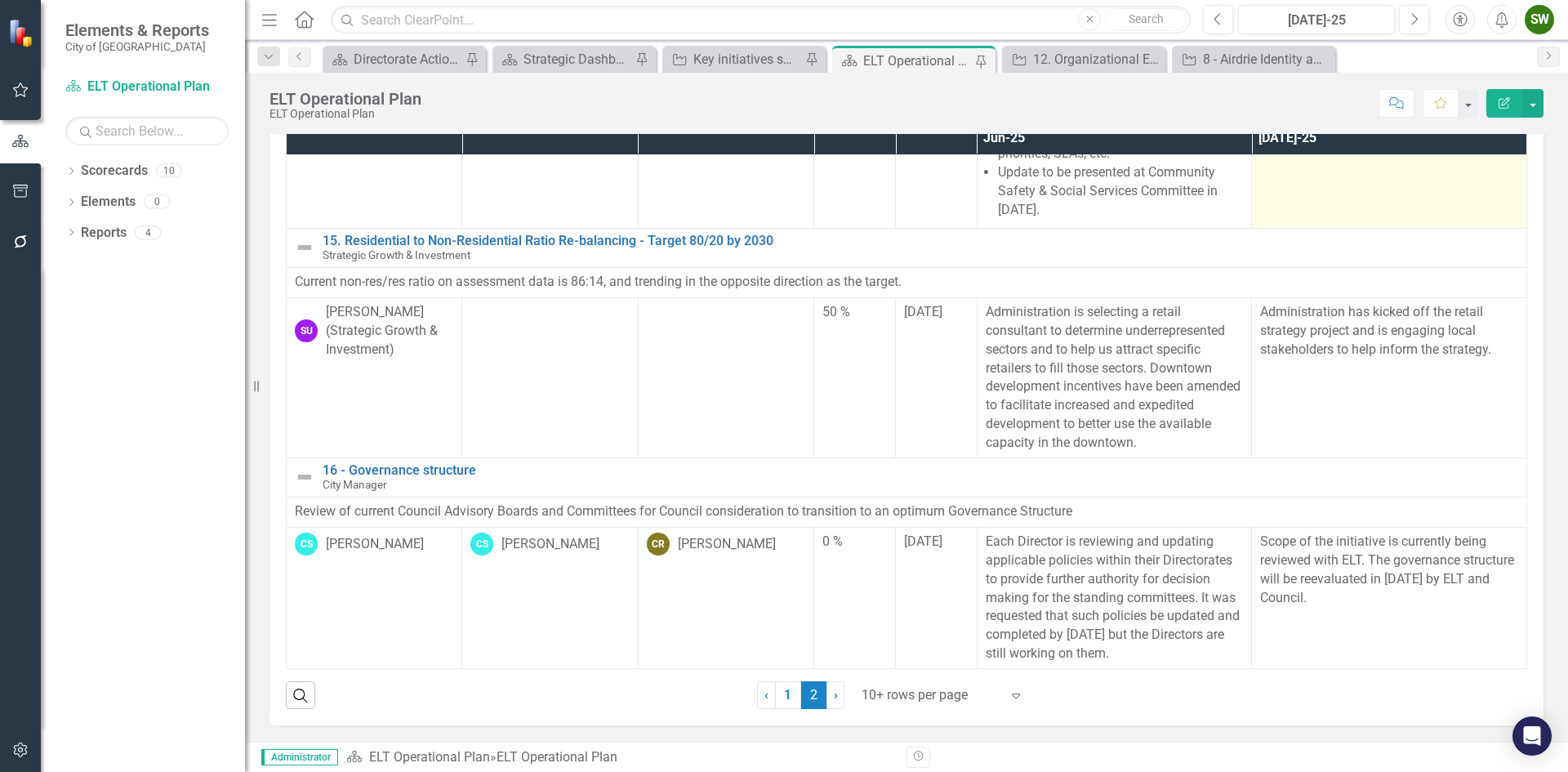
scroll to position [902, 0]
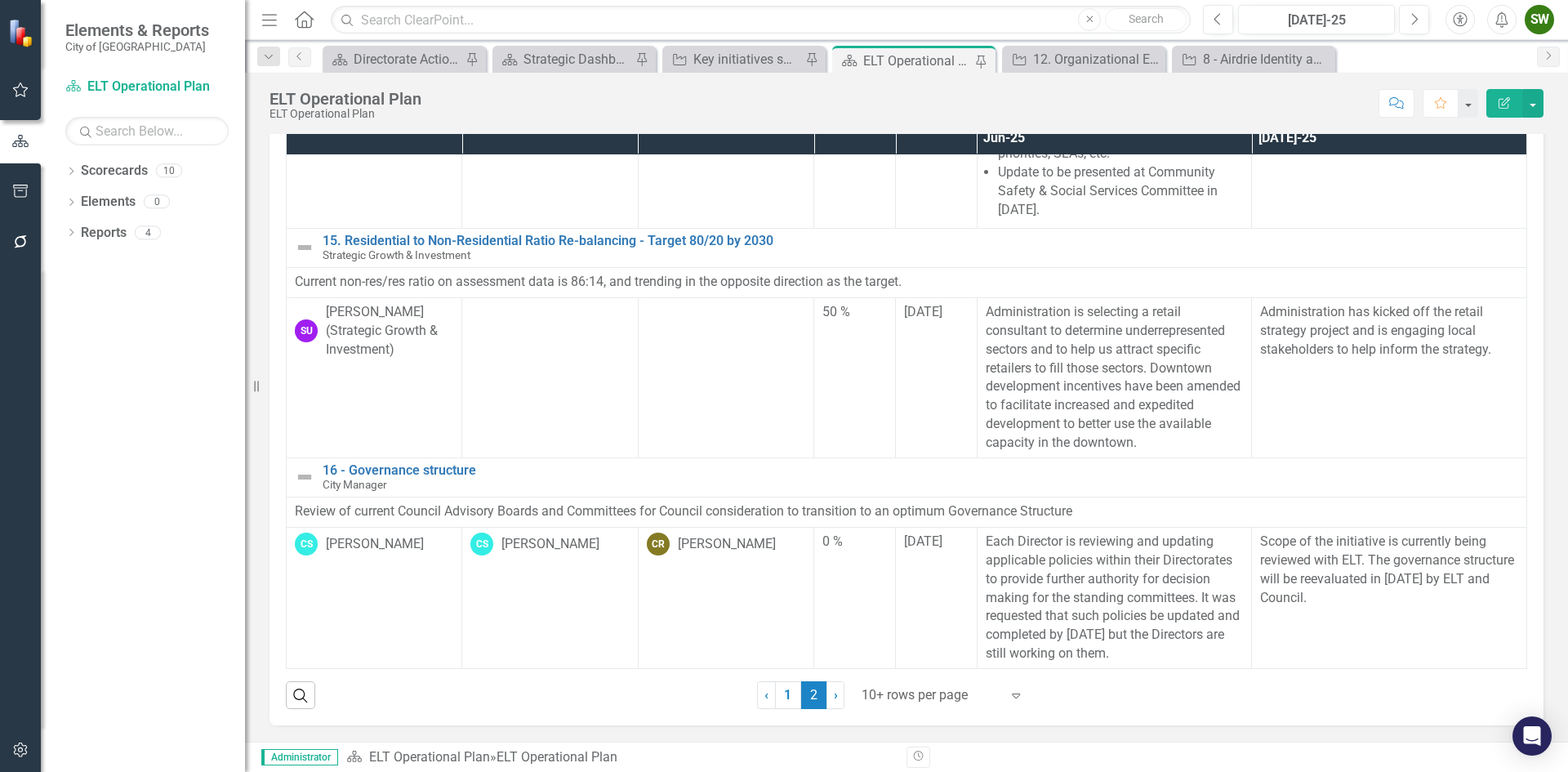
click at [1540, 19] on div "SW" at bounding box center [1539, 20] width 29 height 29
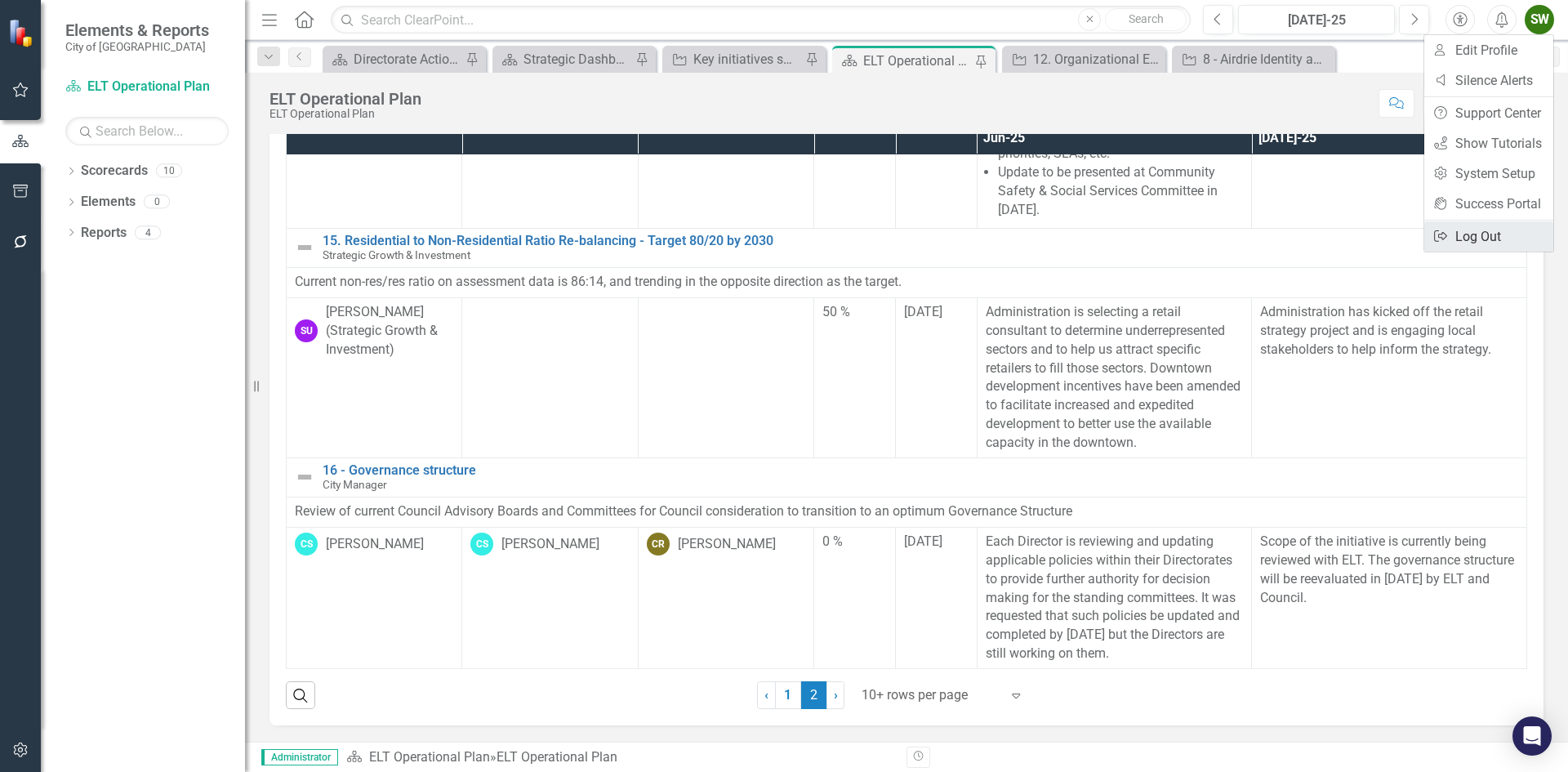
click at [1474, 233] on link "Logout Log Out" at bounding box center [1489, 237] width 129 height 30
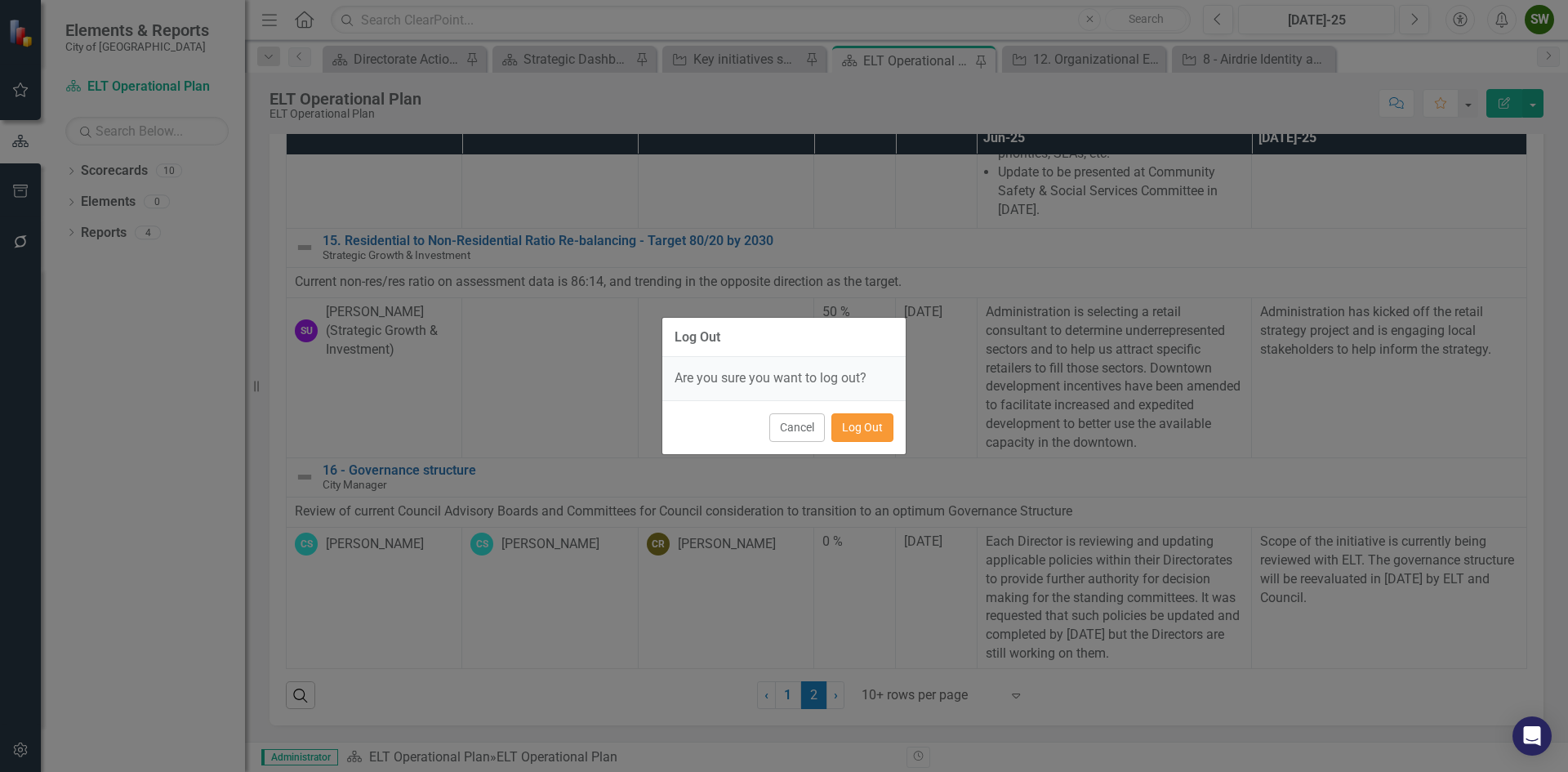
click at [866, 426] on button "Log Out" at bounding box center [862, 427] width 62 height 28
